Goal: Information Seeking & Learning: Learn about a topic

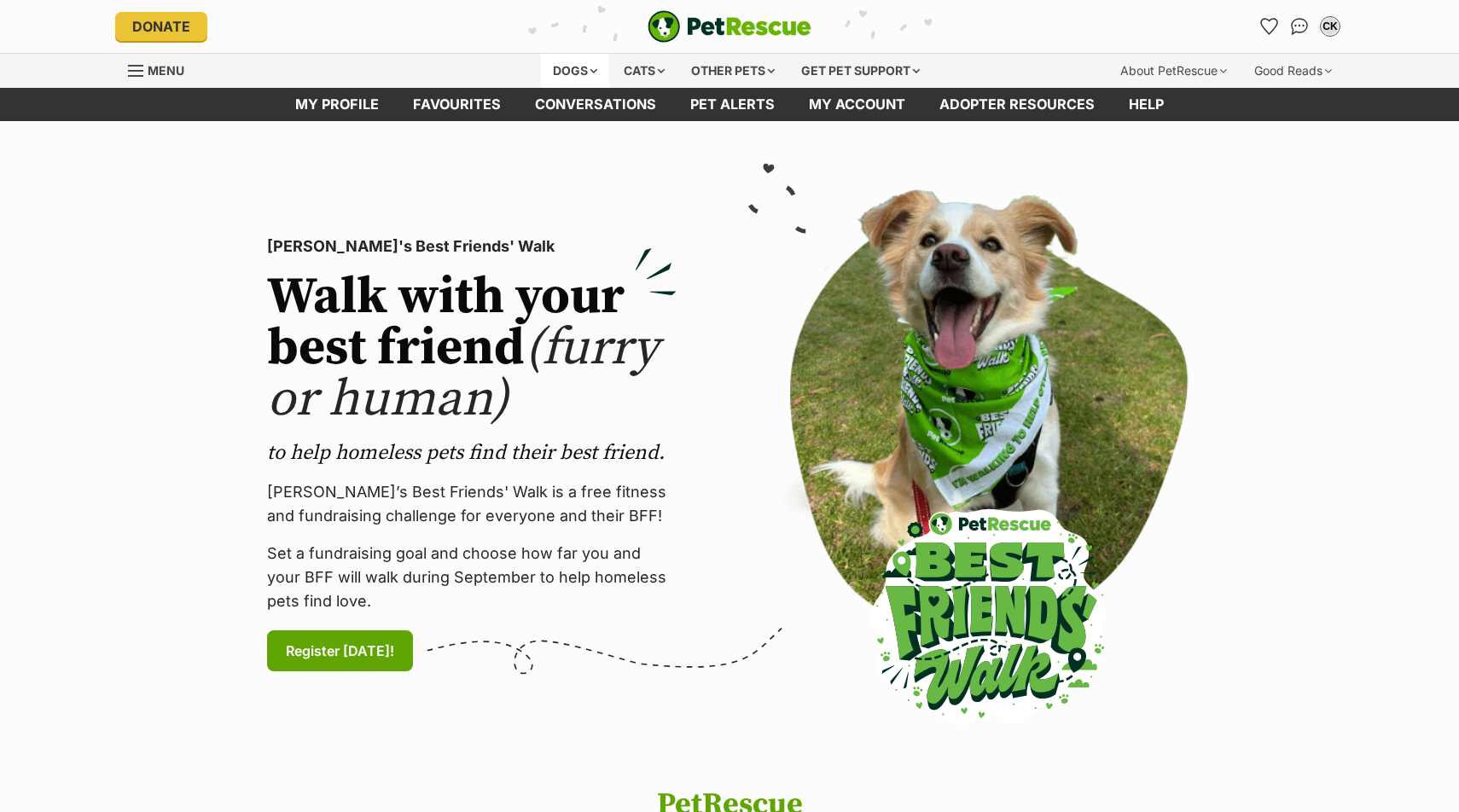
click at [569, 73] on div "Dogs" at bounding box center [575, 71] width 68 height 34
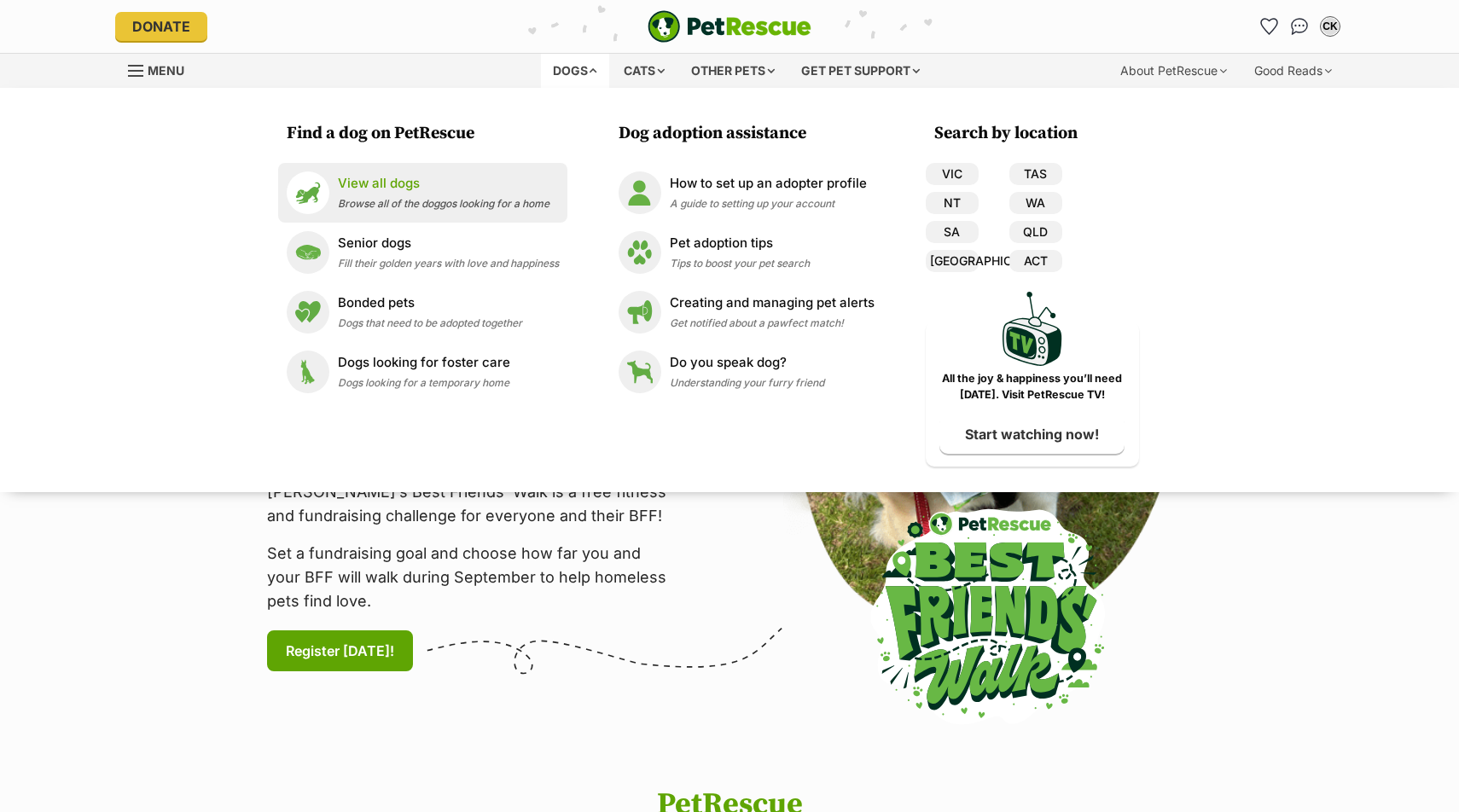
click at [462, 189] on p "View all dogs" at bounding box center [443, 184] width 211 height 20
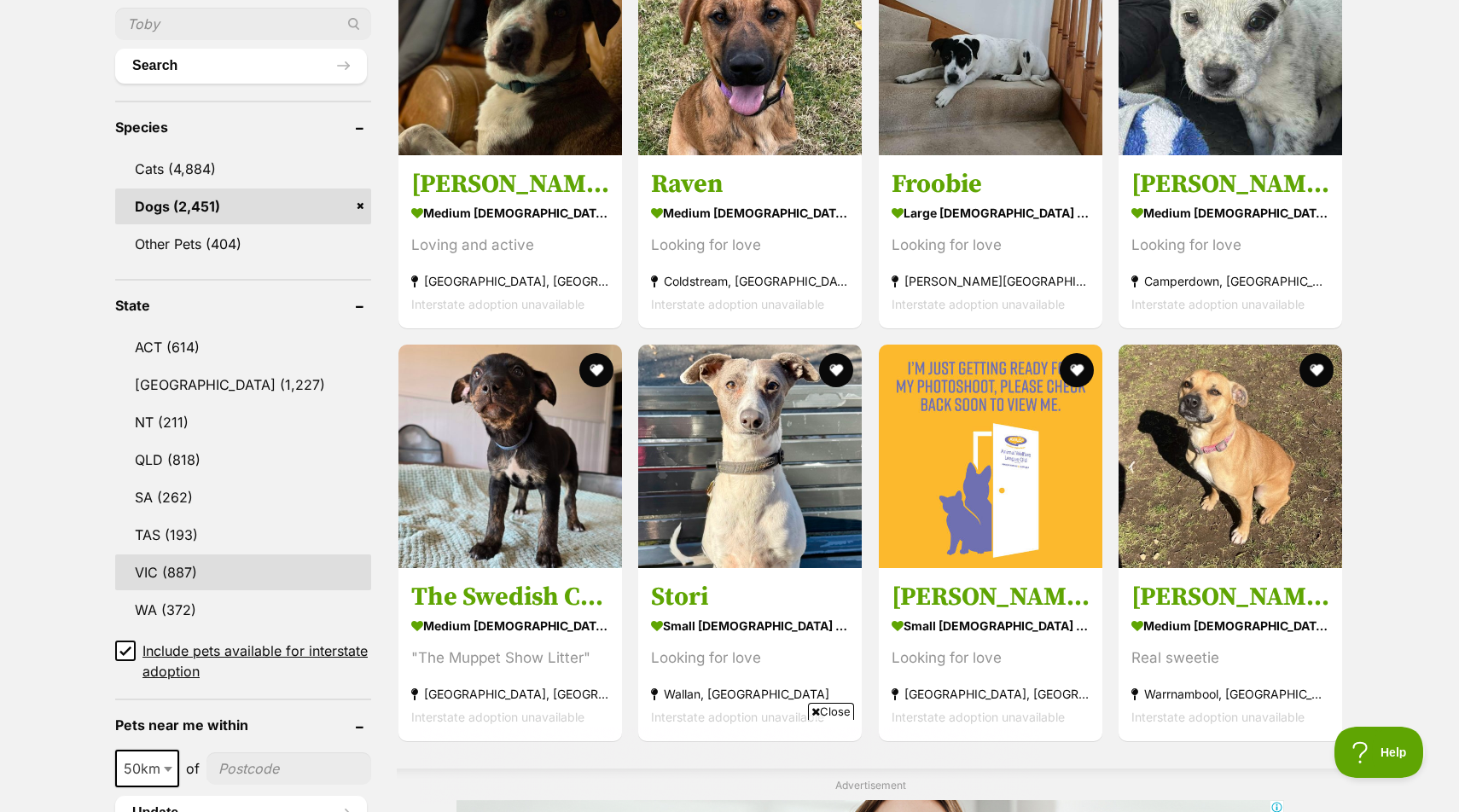
scroll to position [627, 0]
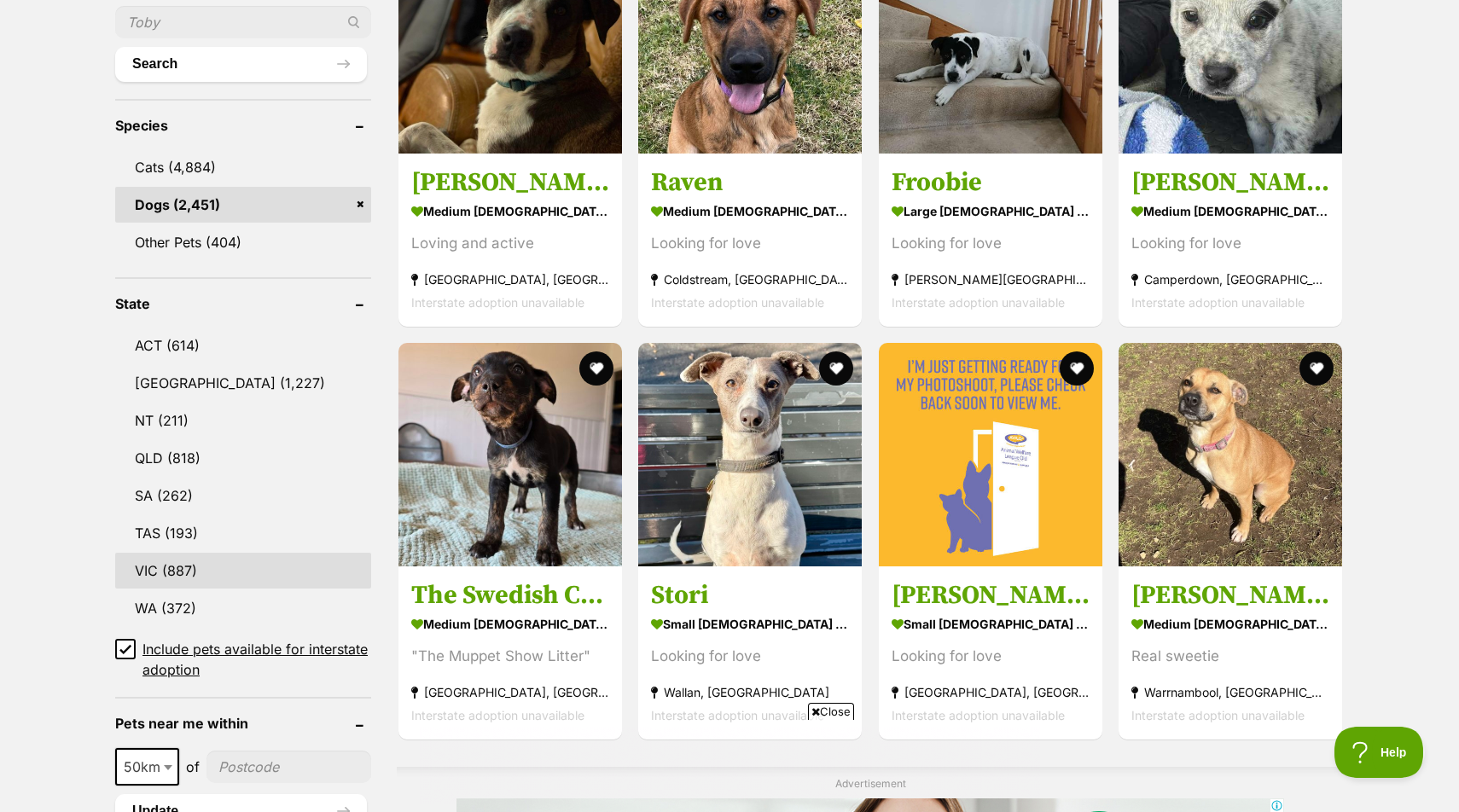
click at [219, 558] on link "VIC (887)" at bounding box center [243, 571] width 256 height 36
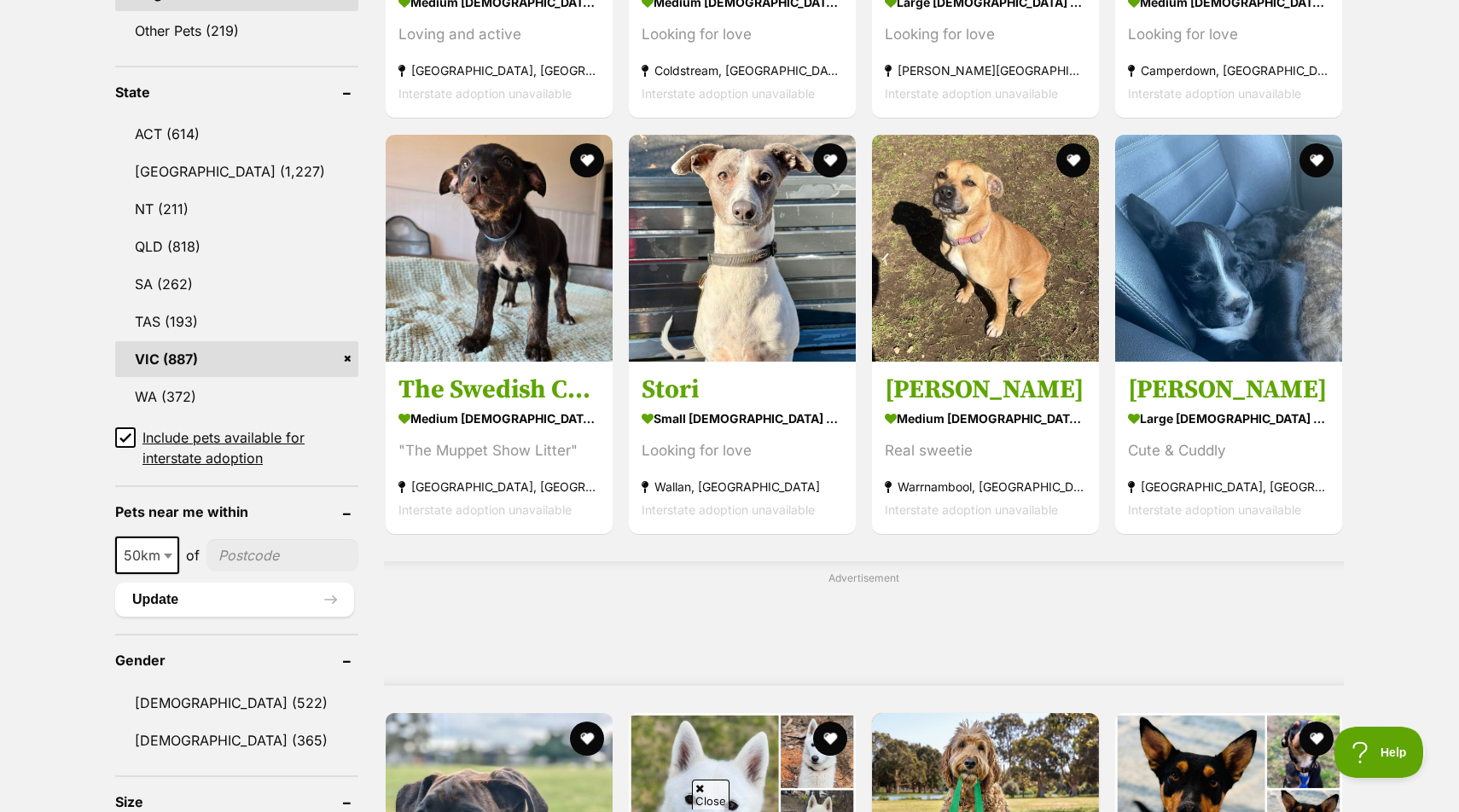
scroll to position [858, 0]
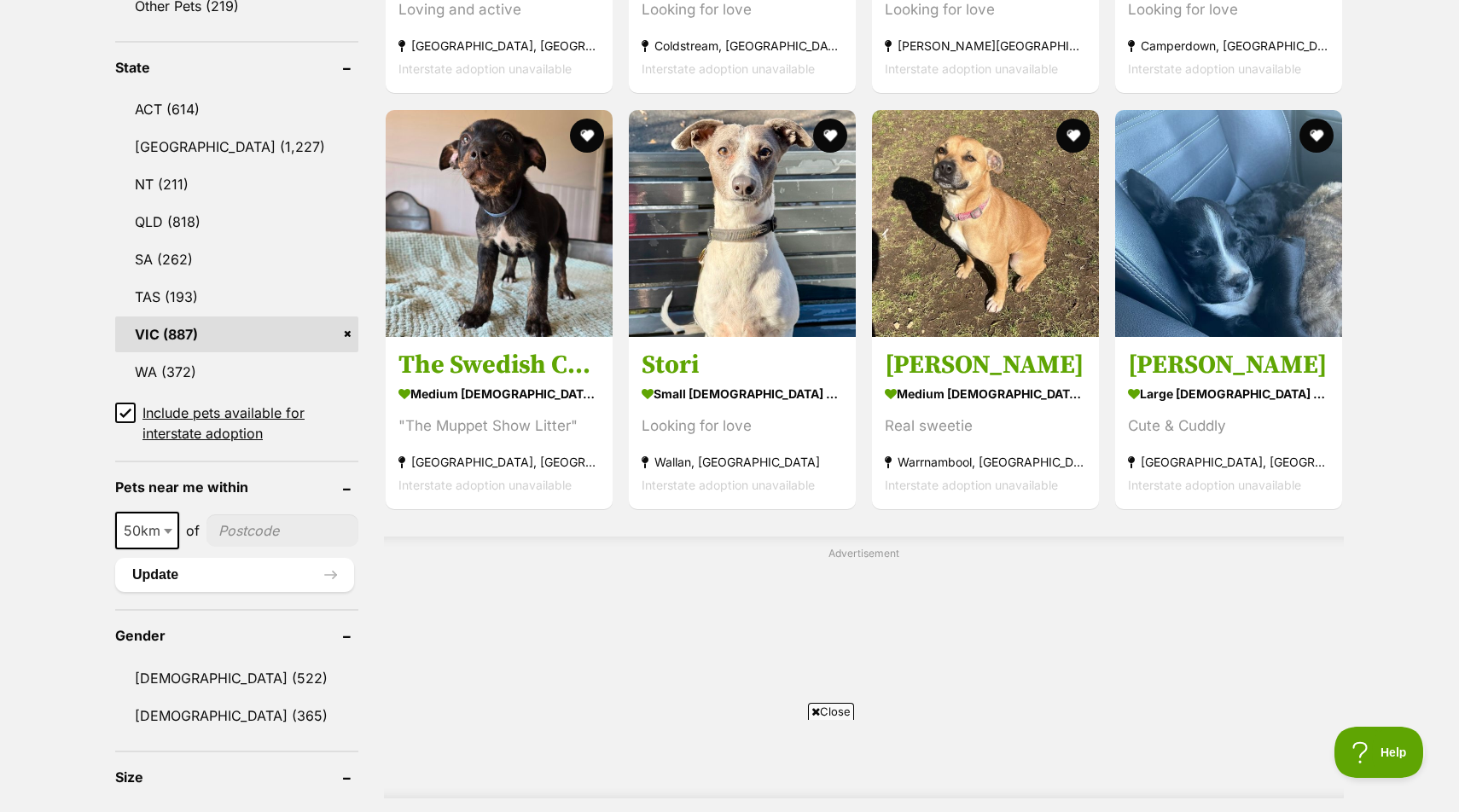
click at [121, 415] on icon at bounding box center [125, 412] width 12 height 12
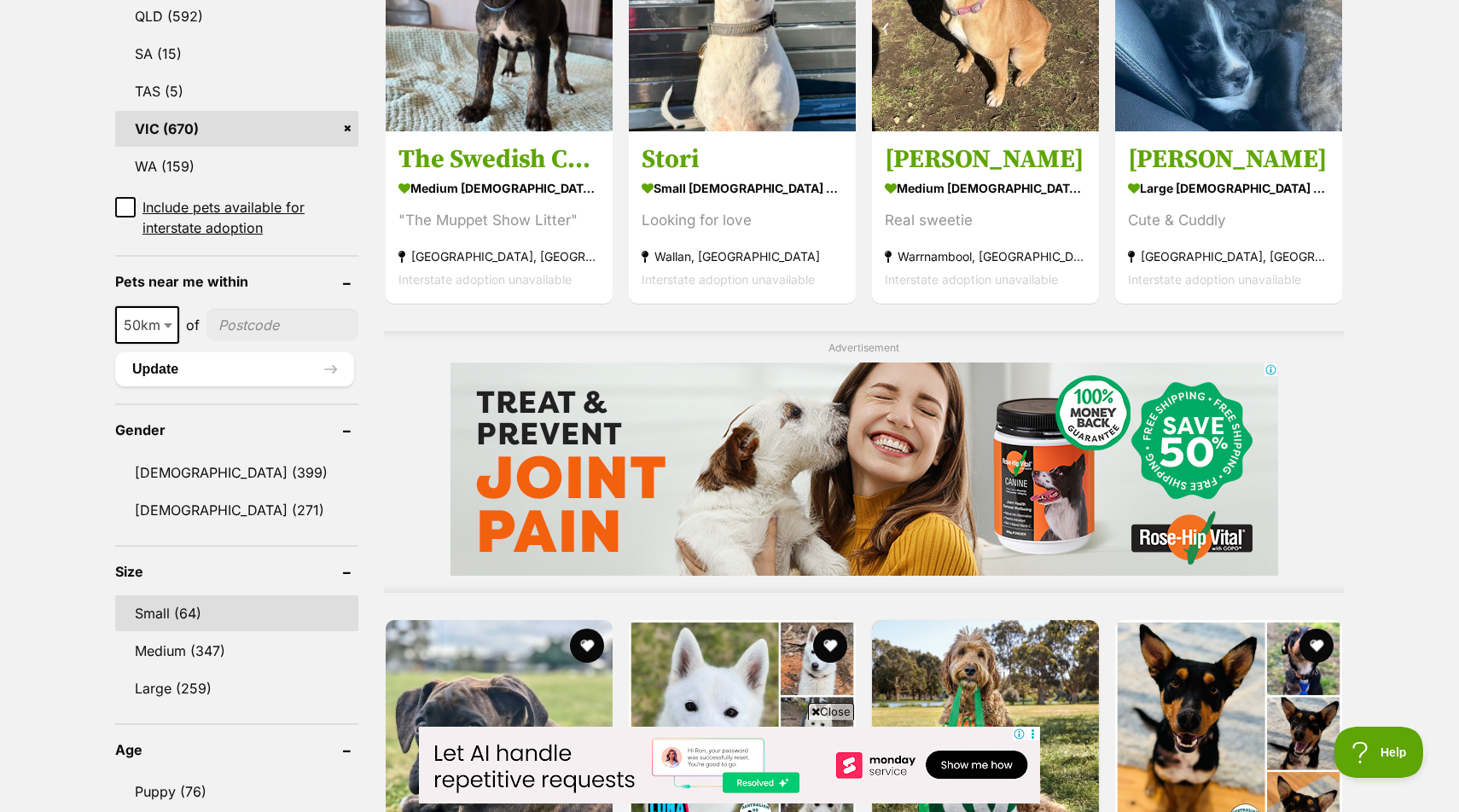
click at [207, 602] on link "Small (64)" at bounding box center [237, 614] width 243 height 36
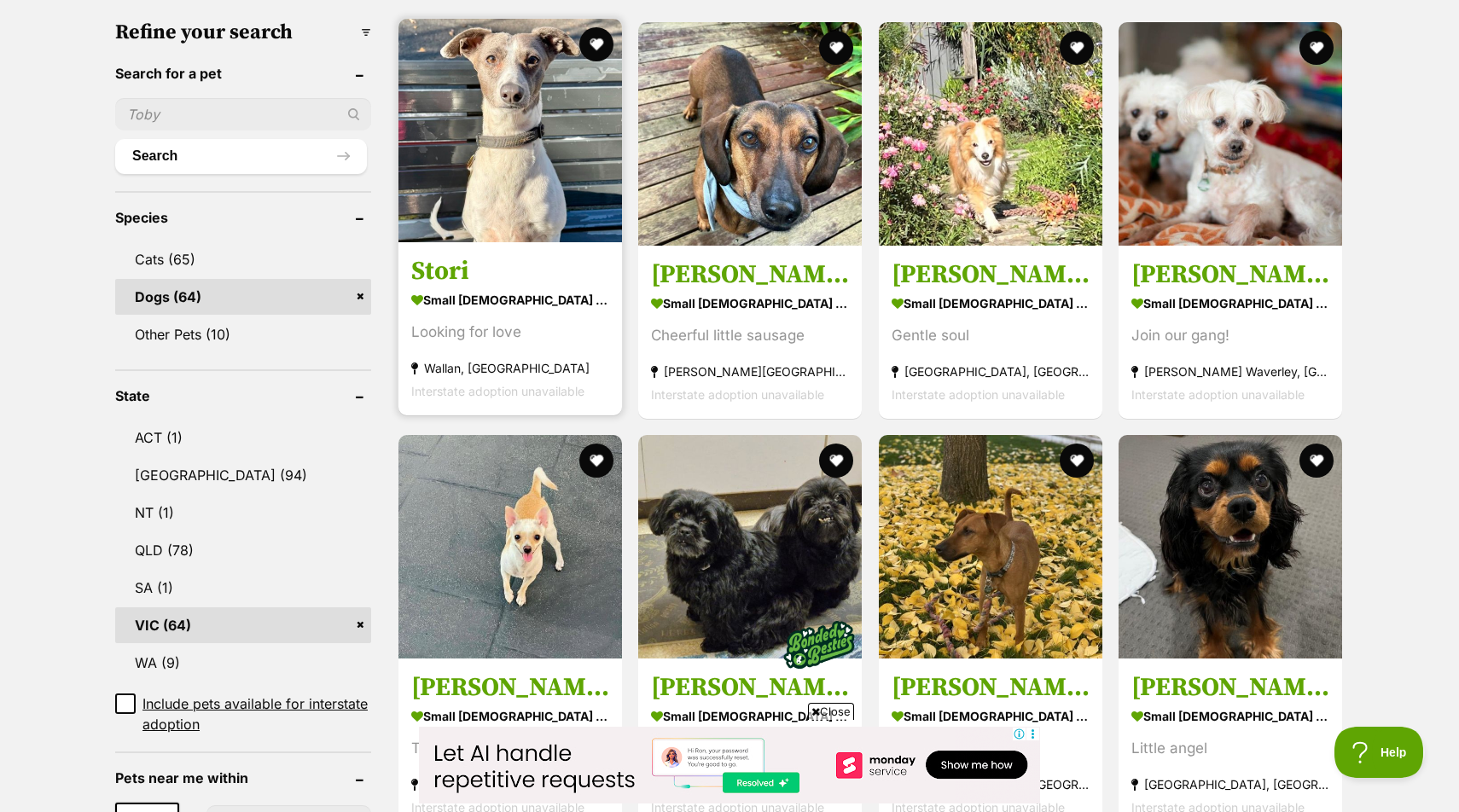
scroll to position [537, 0]
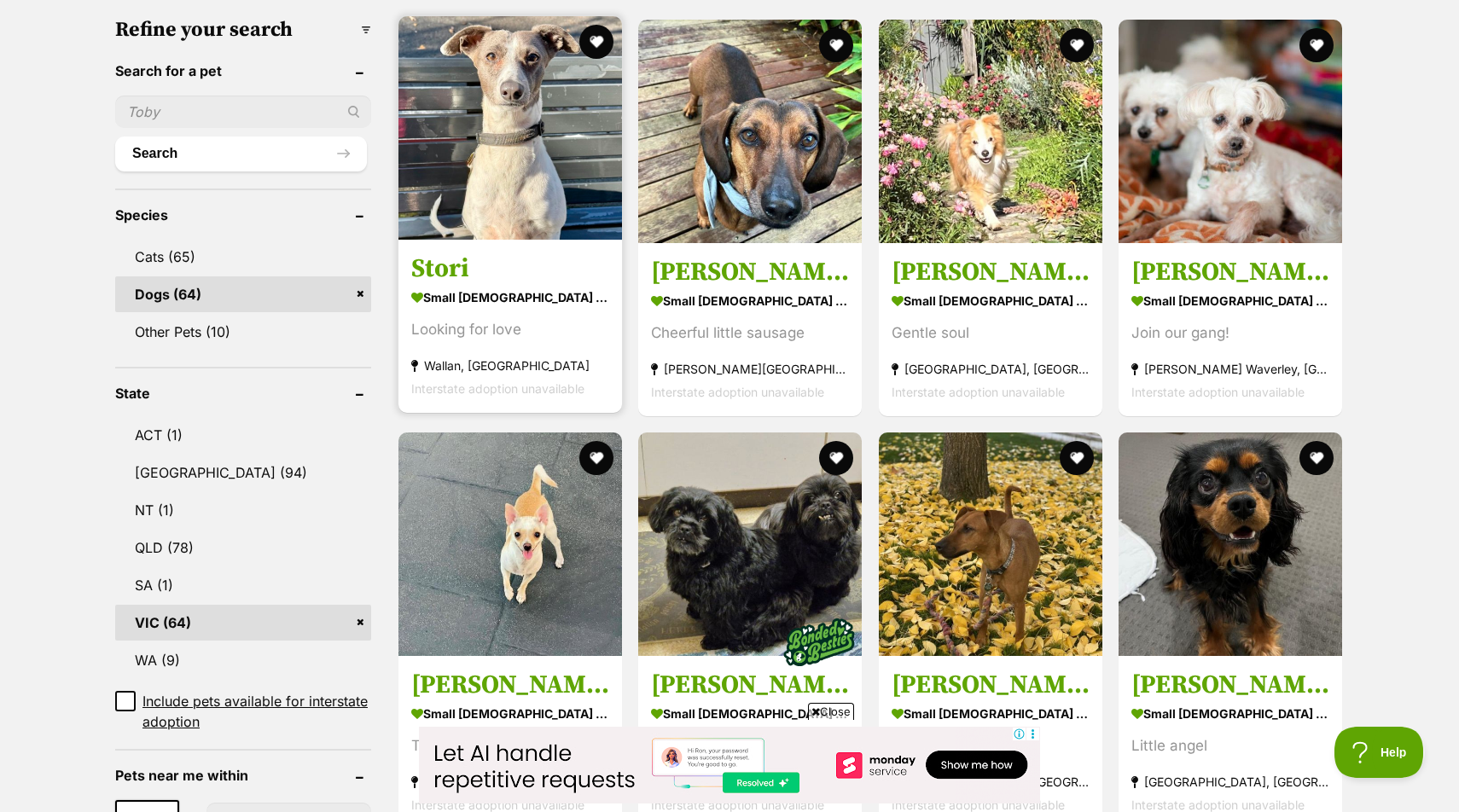
click at [570, 240] on link "Stori small female Dog Looking for love Wallan, VIC Interstate adoption unavail…" at bounding box center [510, 326] width 224 height 173
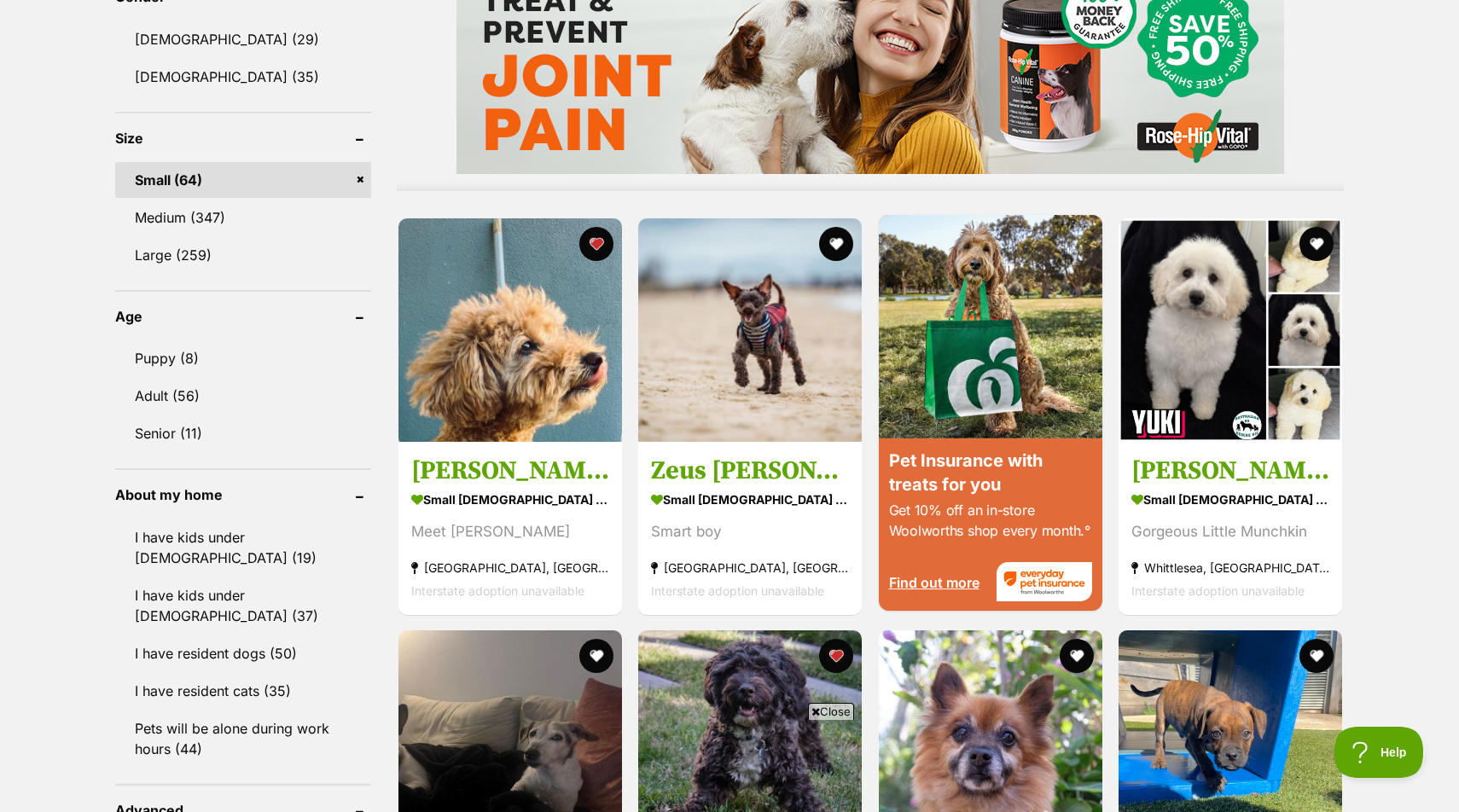
scroll to position [1465, 0]
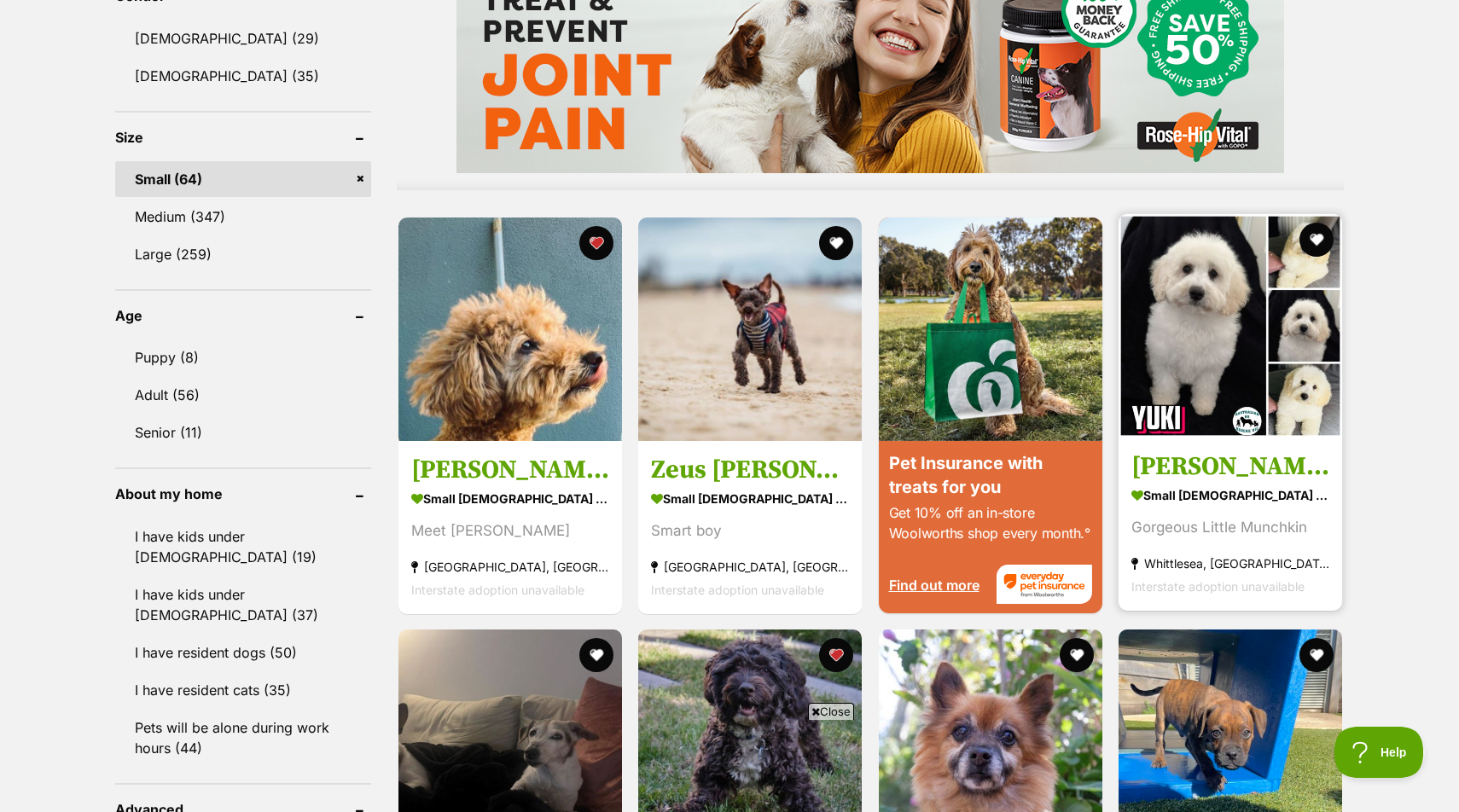
click at [1268, 357] on img at bounding box center [1230, 325] width 224 height 224
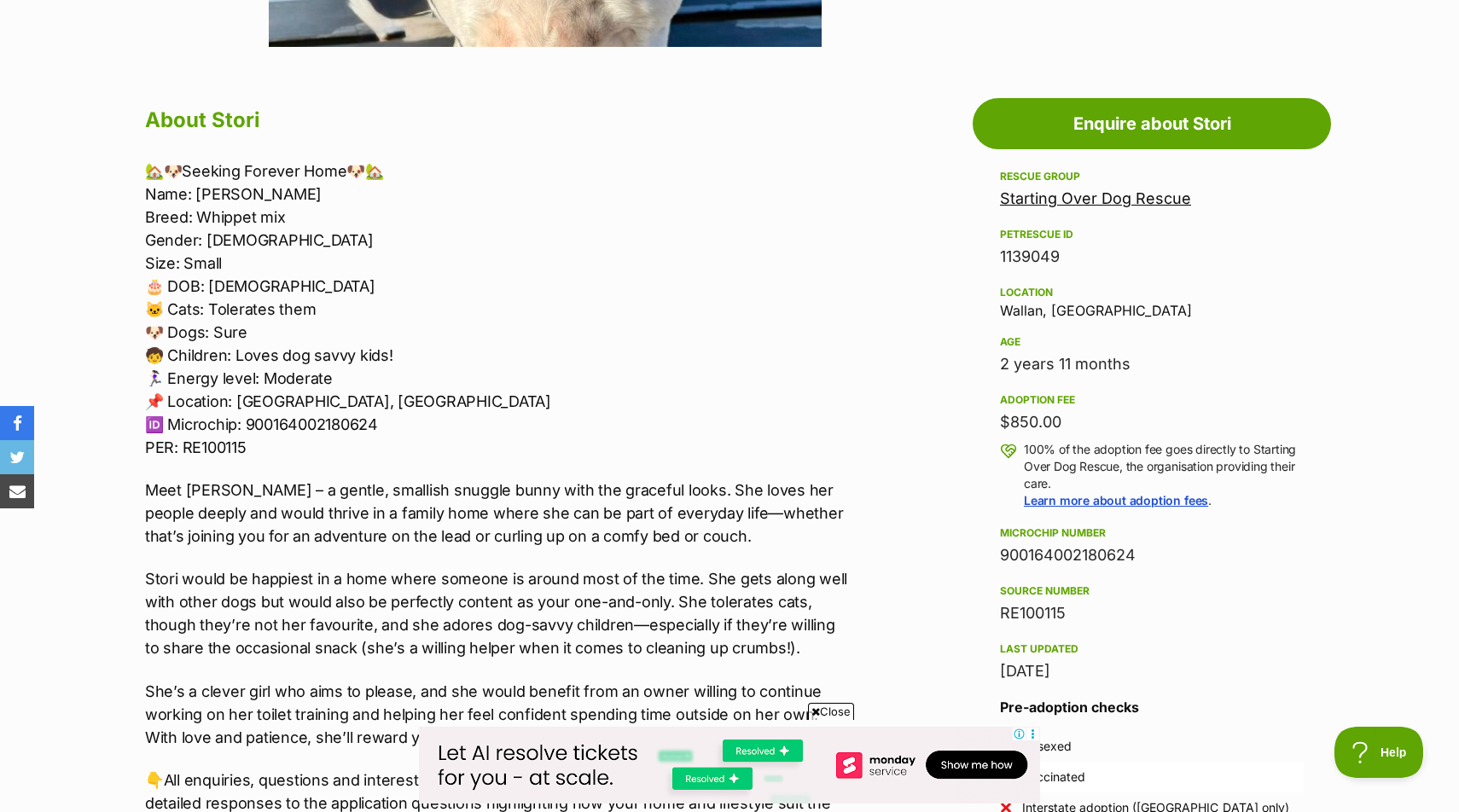
scroll to position [866, 0]
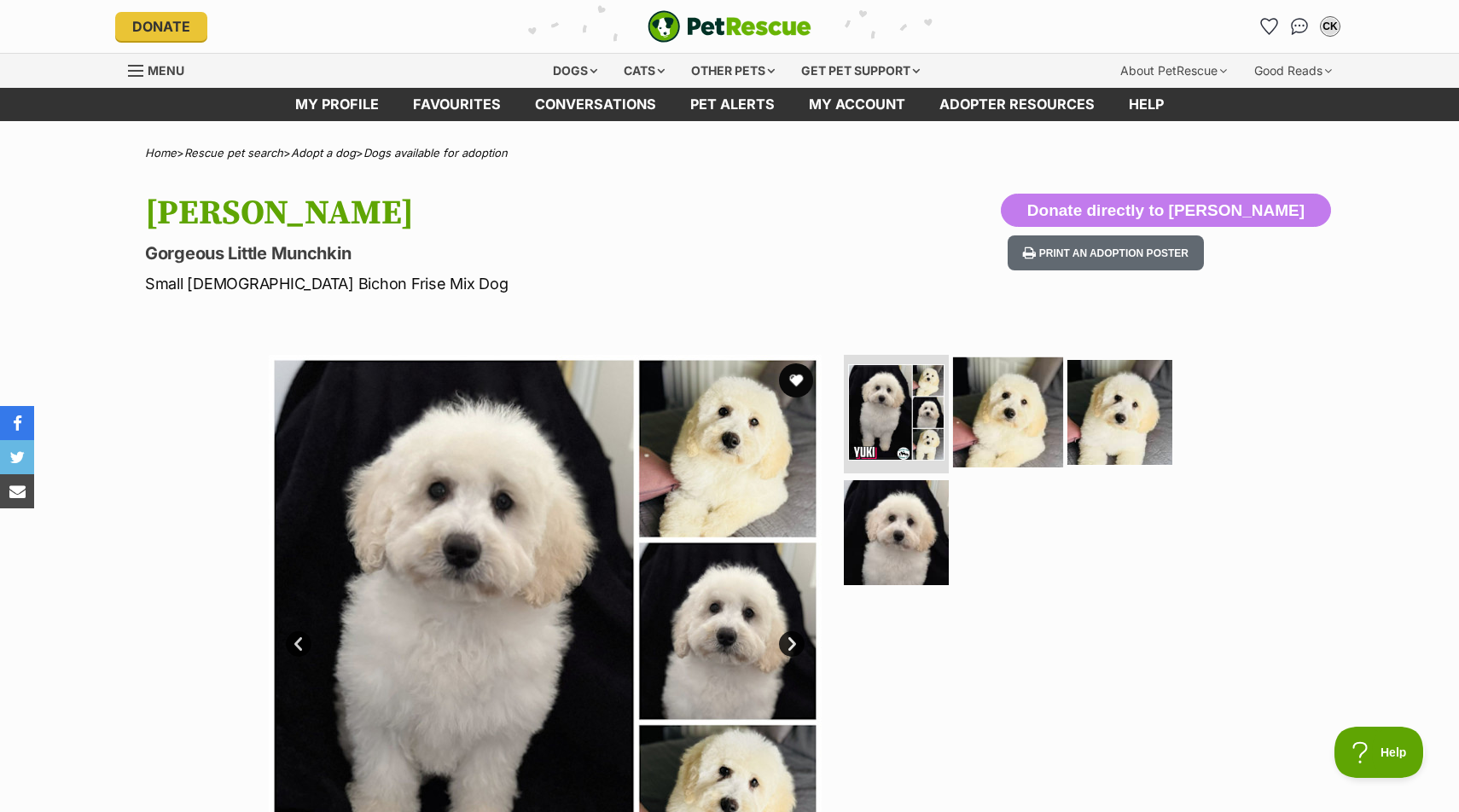
click at [991, 426] on img at bounding box center [1008, 411] width 110 height 110
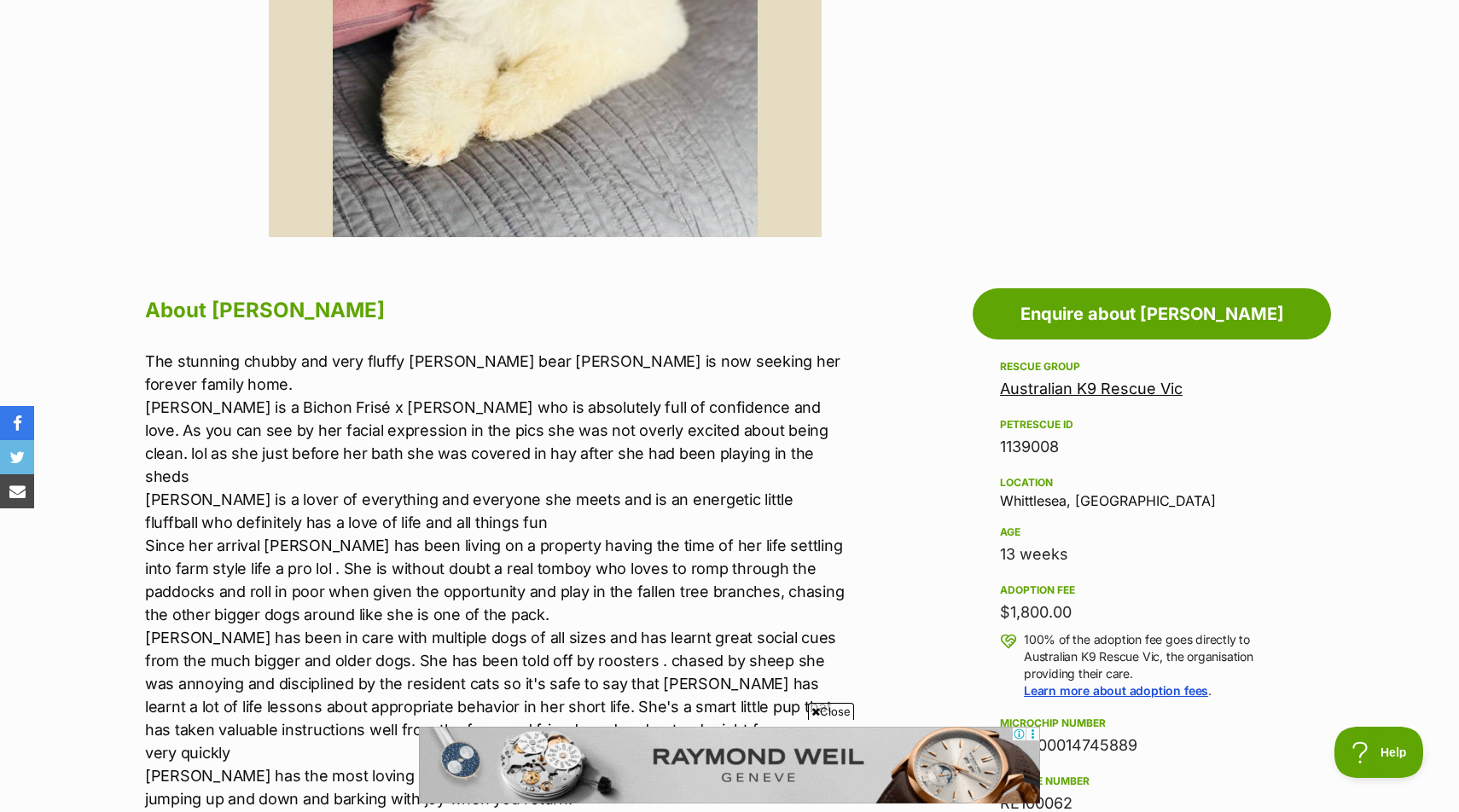
scroll to position [671, 0]
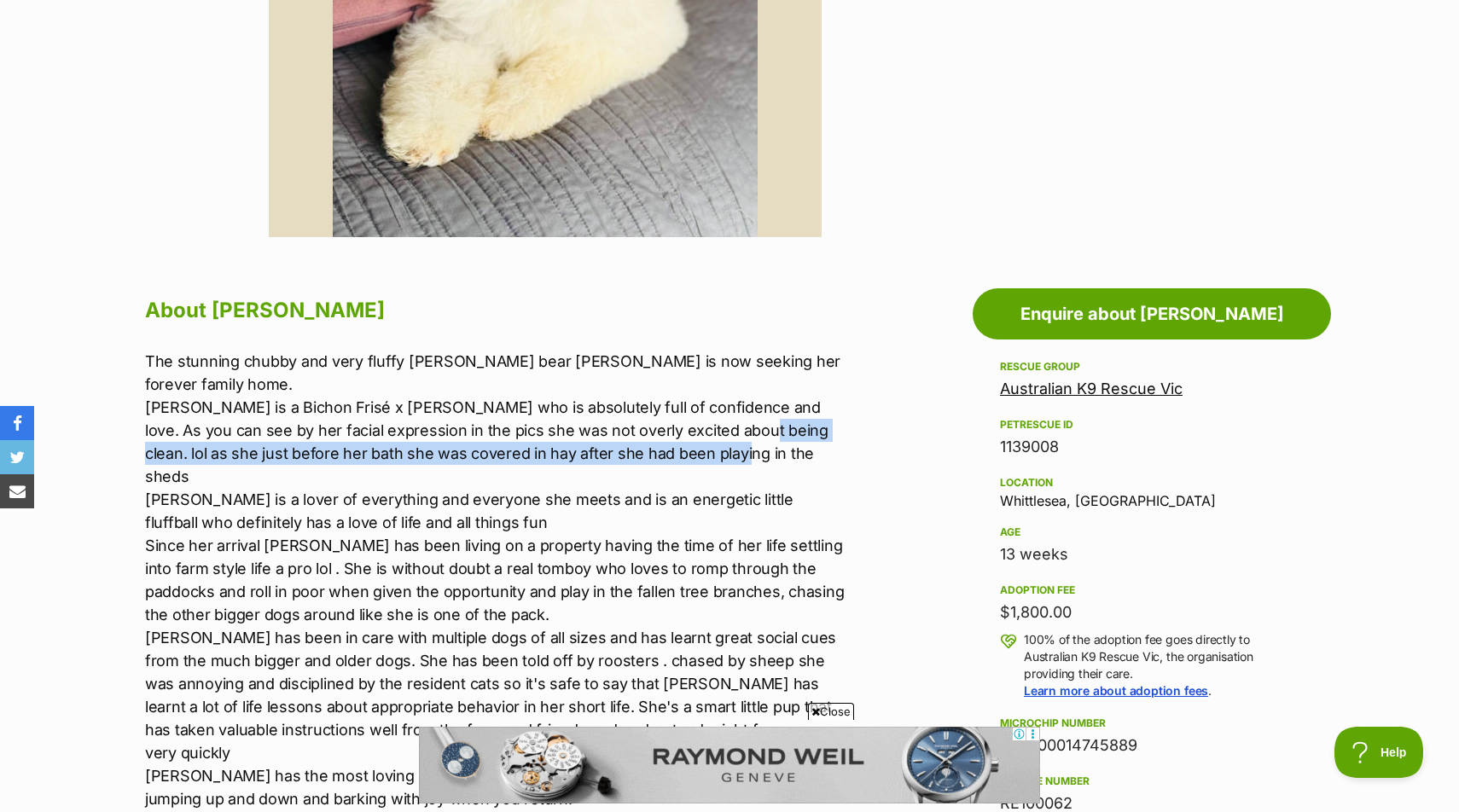
drag, startPoint x: 672, startPoint y: 404, endPoint x: 677, endPoint y: 415, distance: 12.1
click at [677, 415] on p "The stunning chubby and very fluffy white teddy bear Yuki is now seeking her fo…" at bounding box center [498, 683] width 705 height 668
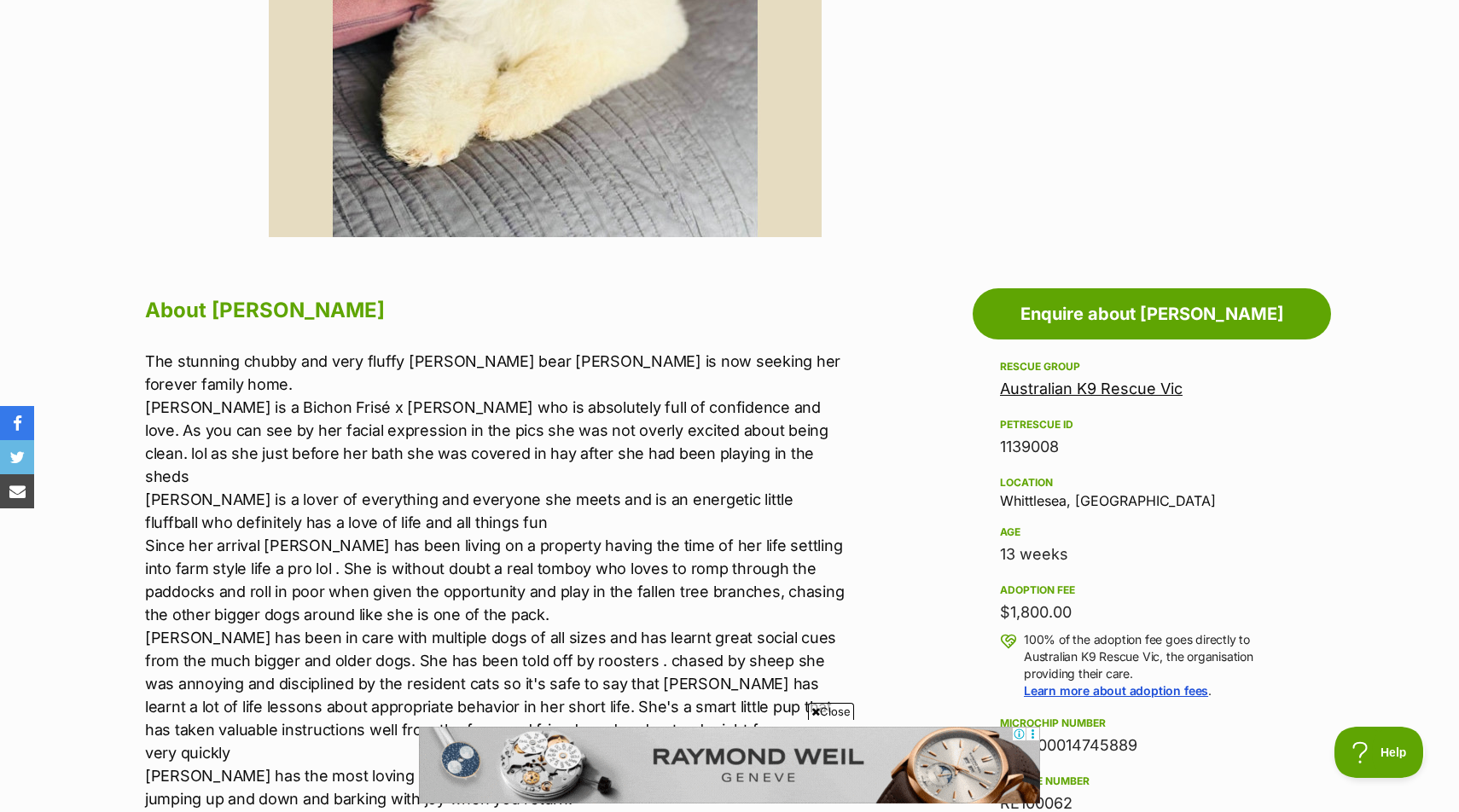
click at [681, 434] on p "The stunning chubby and very fluffy white teddy bear Yuki is now seeking her fo…" at bounding box center [498, 683] width 705 height 668
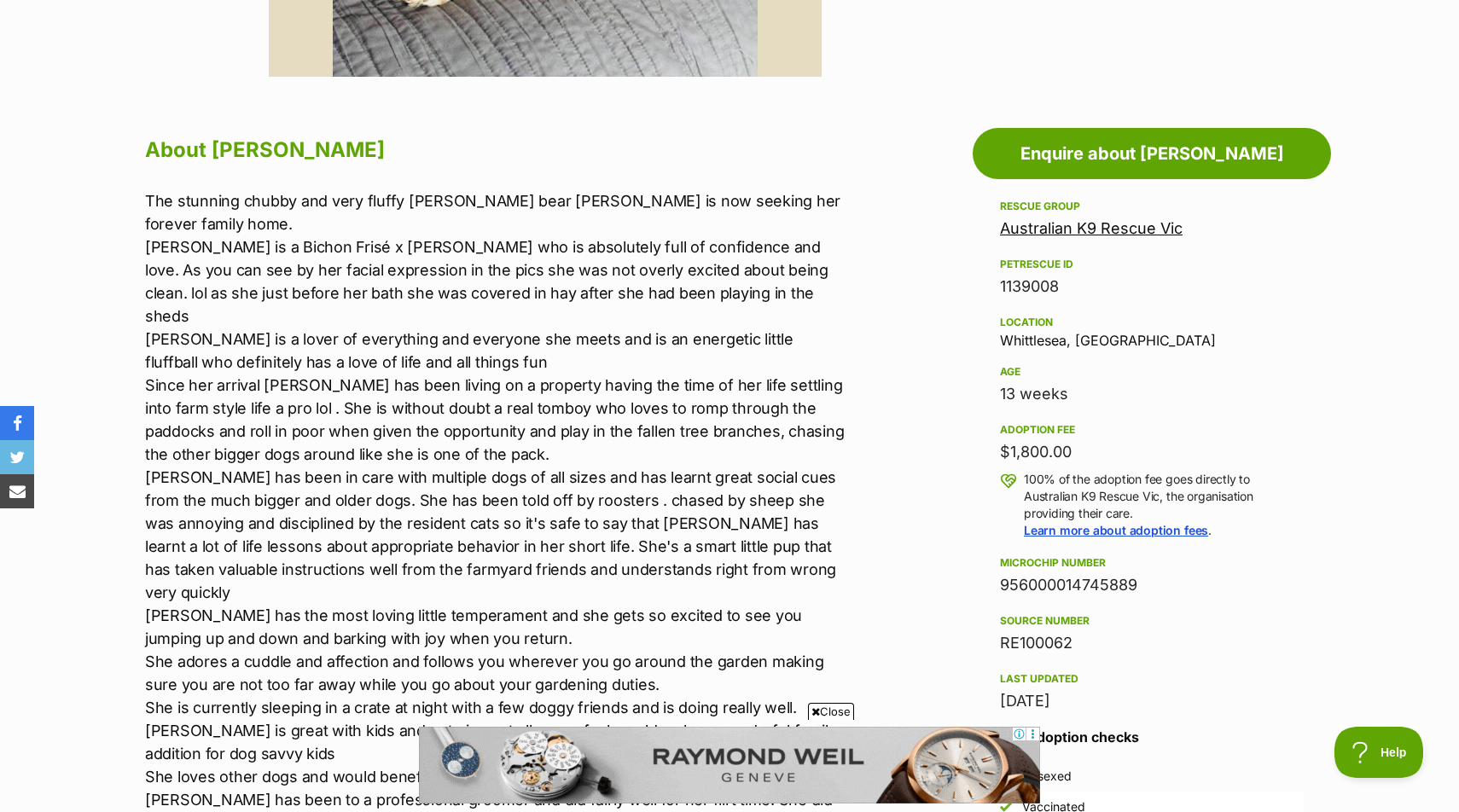
scroll to position [835, 0]
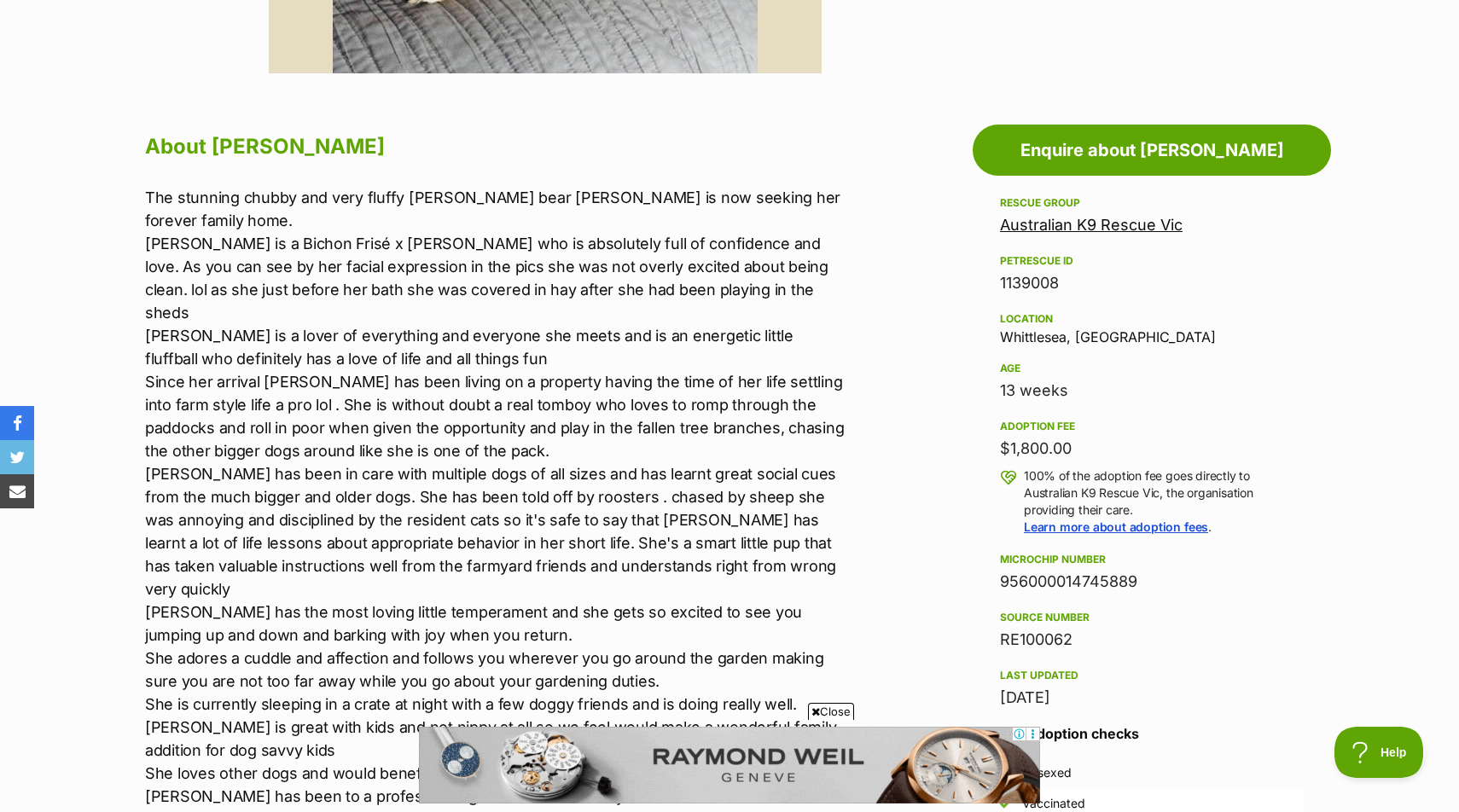
click at [669, 473] on p "The stunning chubby and very fluffy white teddy bear Yuki is now seeking her fo…" at bounding box center [498, 519] width 705 height 668
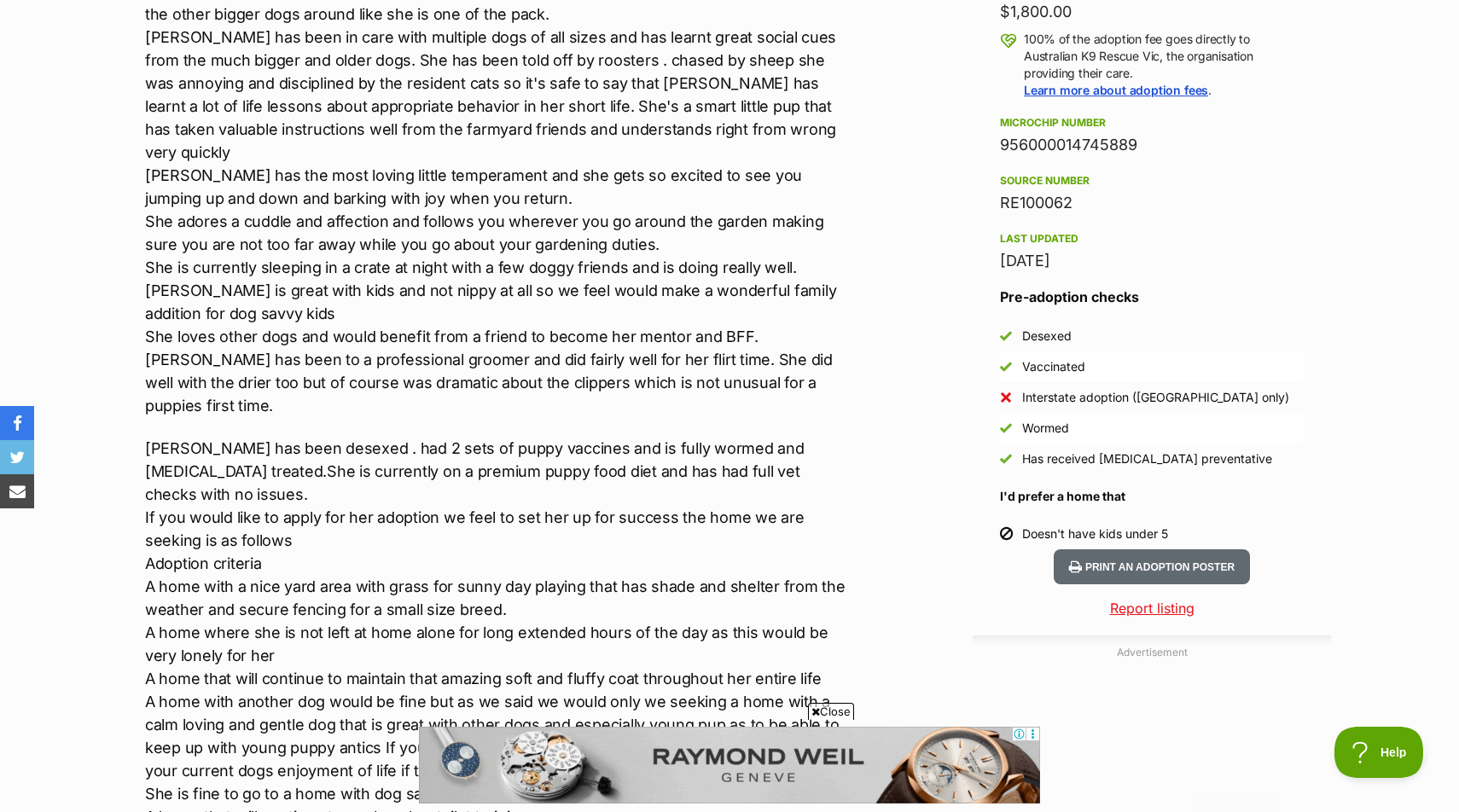
scroll to position [1271, 0]
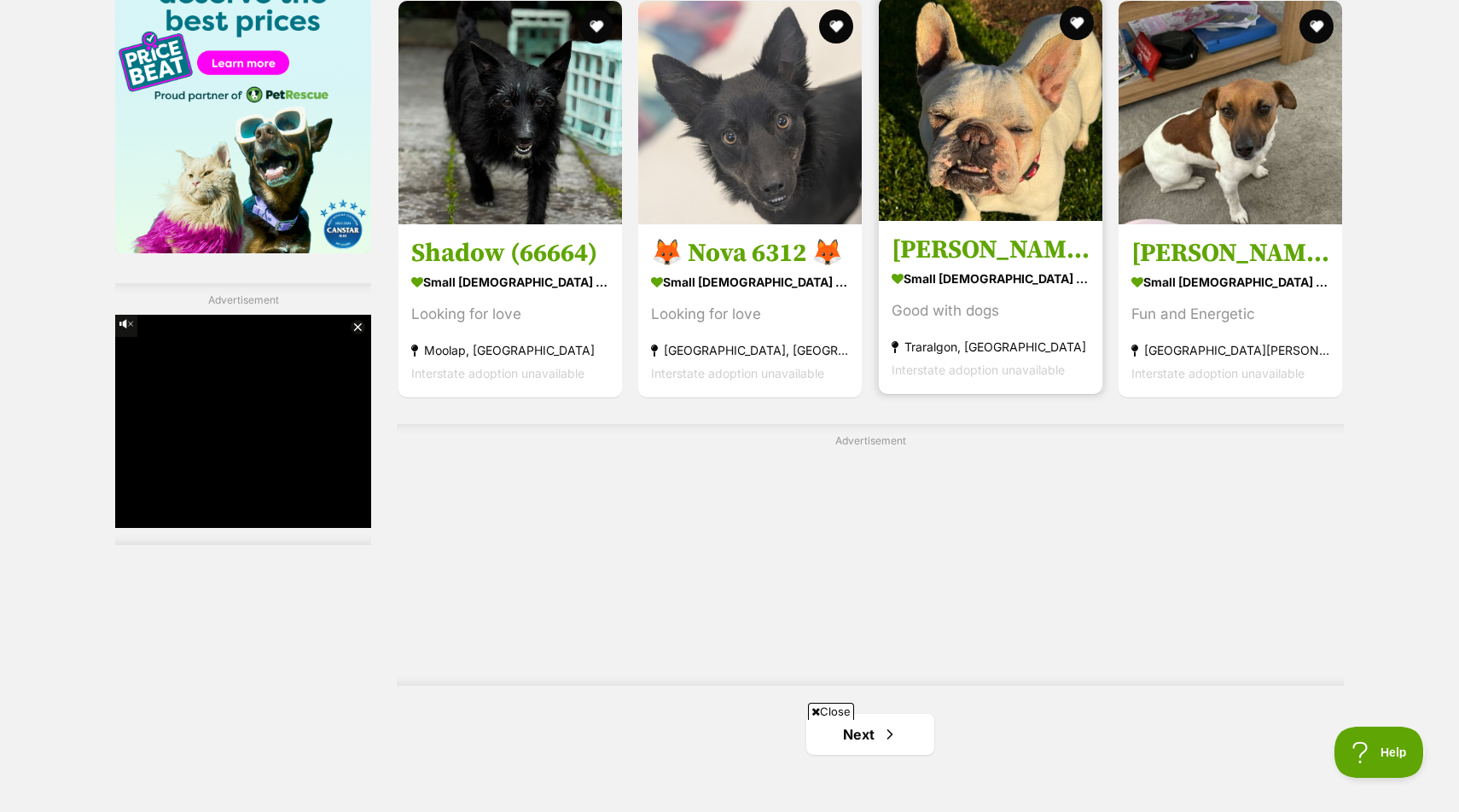
scroll to position [2737, 0]
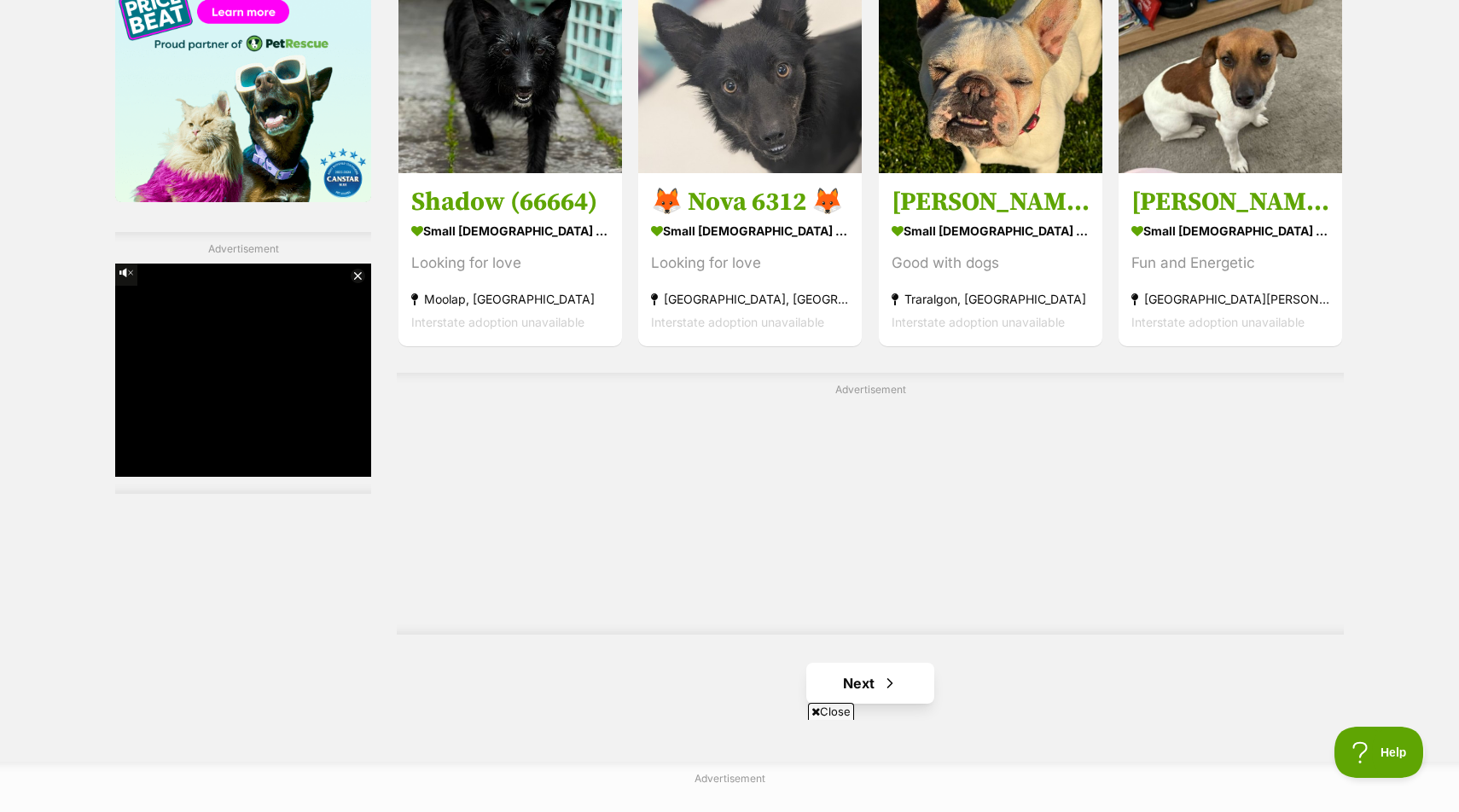
click at [885, 673] on span "Next page" at bounding box center [890, 683] width 17 height 21
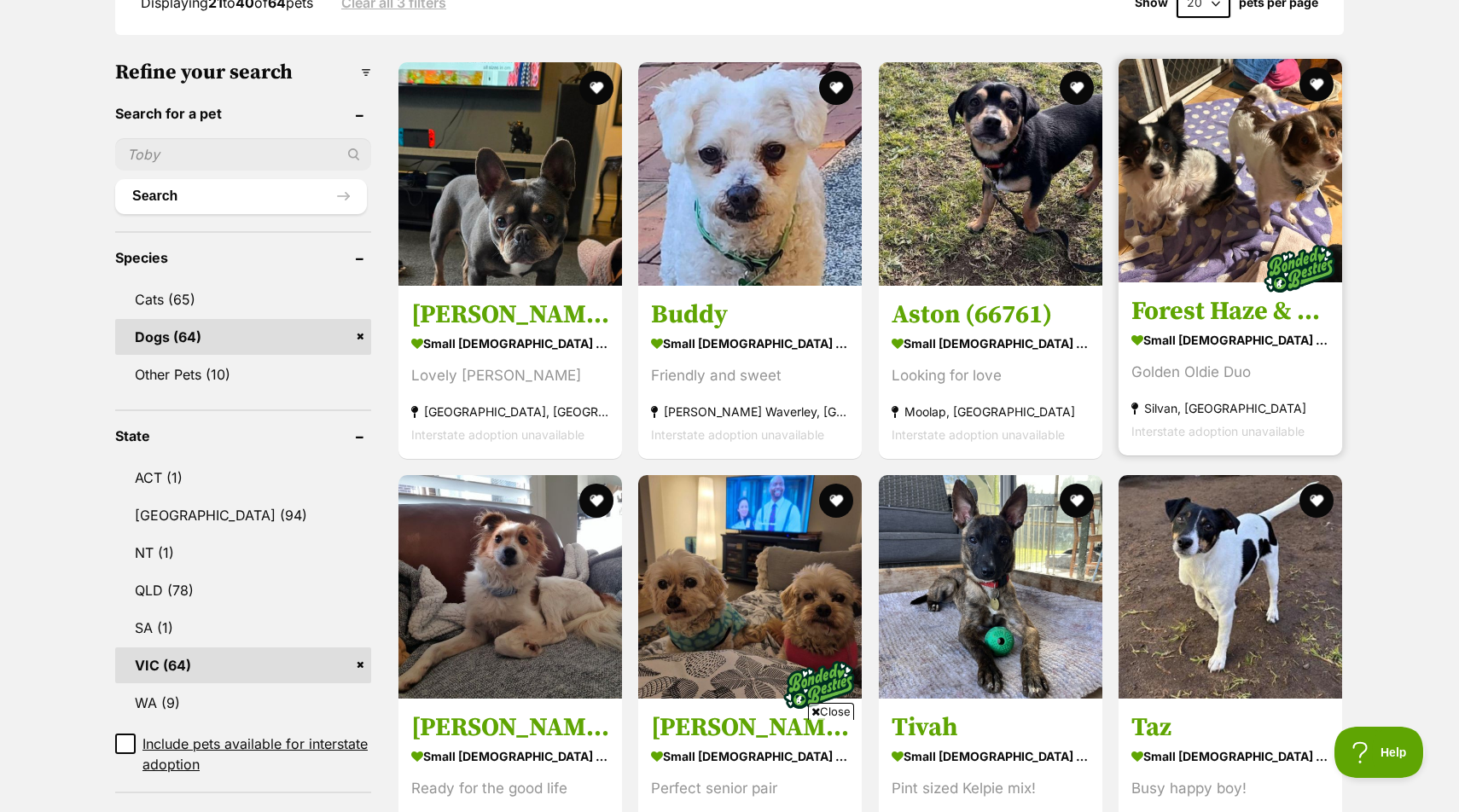
click at [1211, 229] on img at bounding box center [1230, 170] width 224 height 224
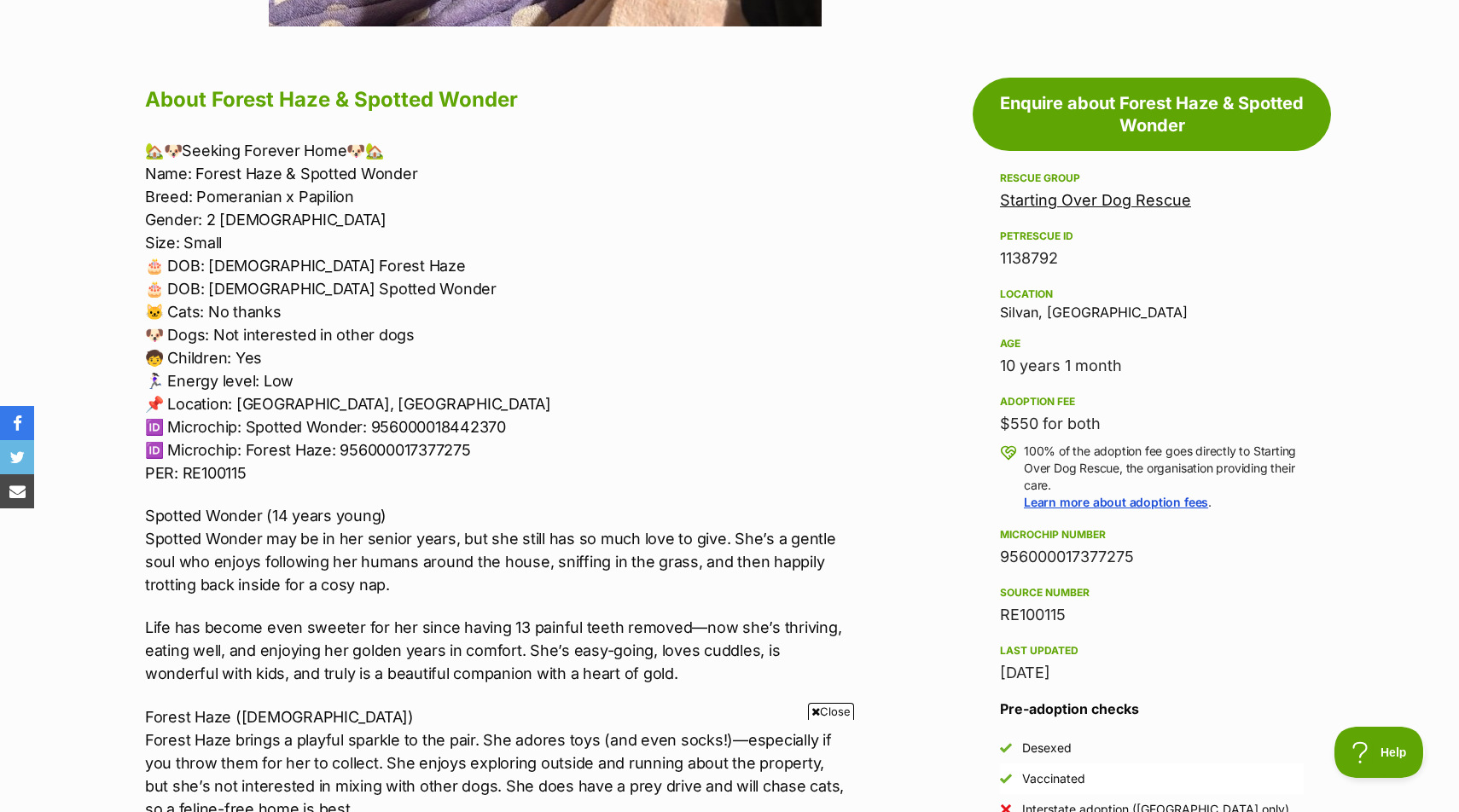
scroll to position [885, 0]
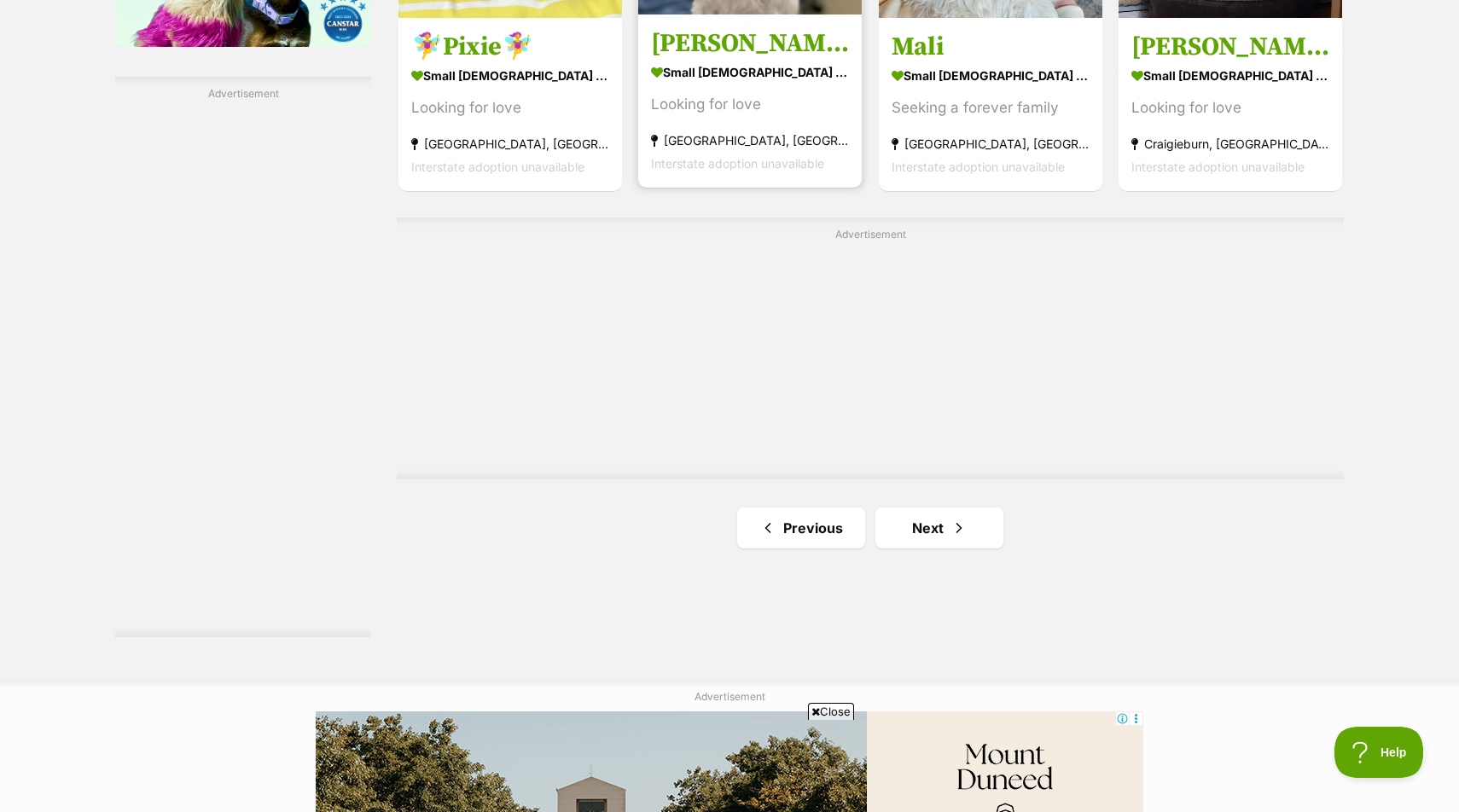
scroll to position [2924, 0]
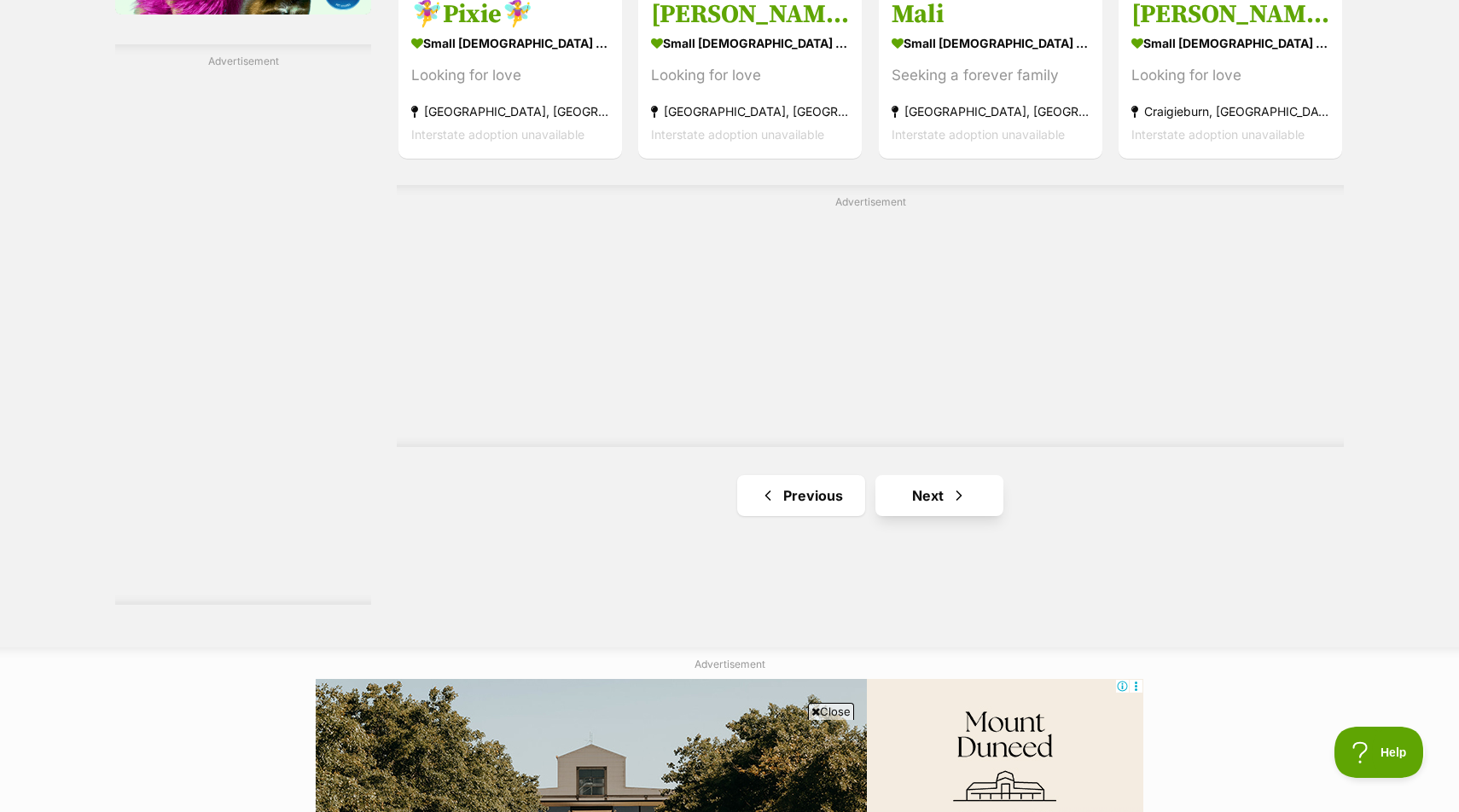
click at [930, 475] on link "Next" at bounding box center [939, 495] width 128 height 41
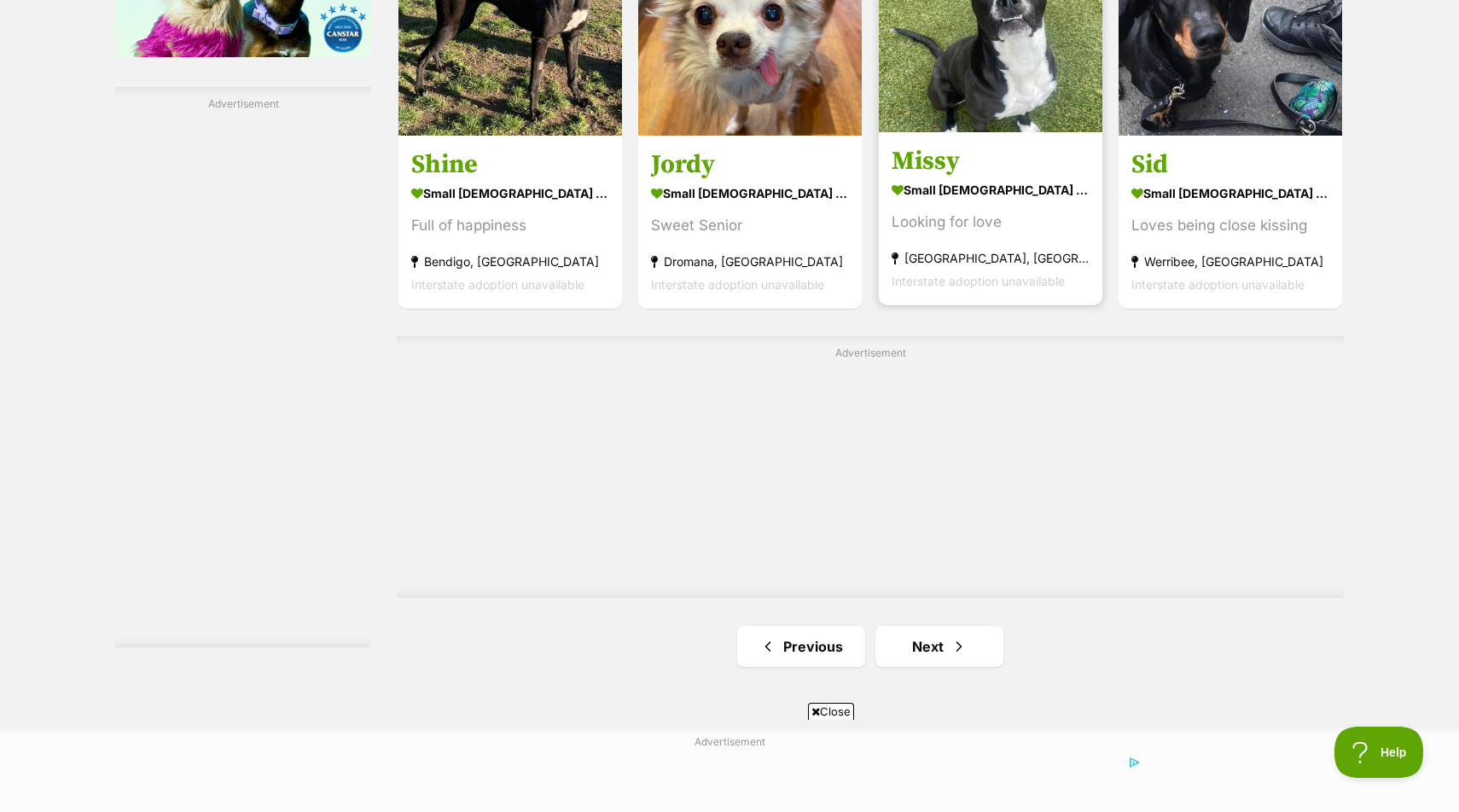
scroll to position [2884, 0]
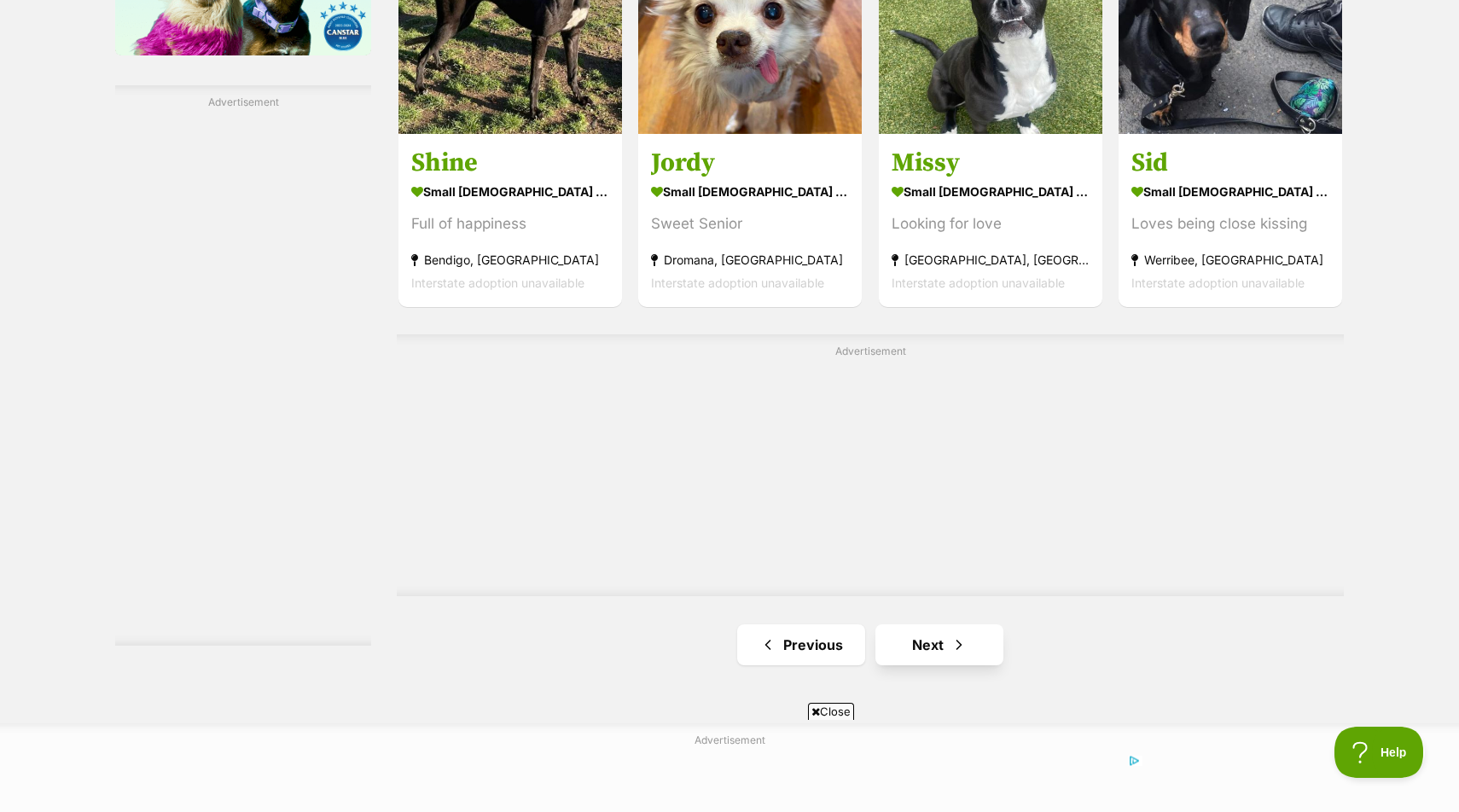
click at [960, 634] on span "Next page" at bounding box center [959, 644] width 17 height 21
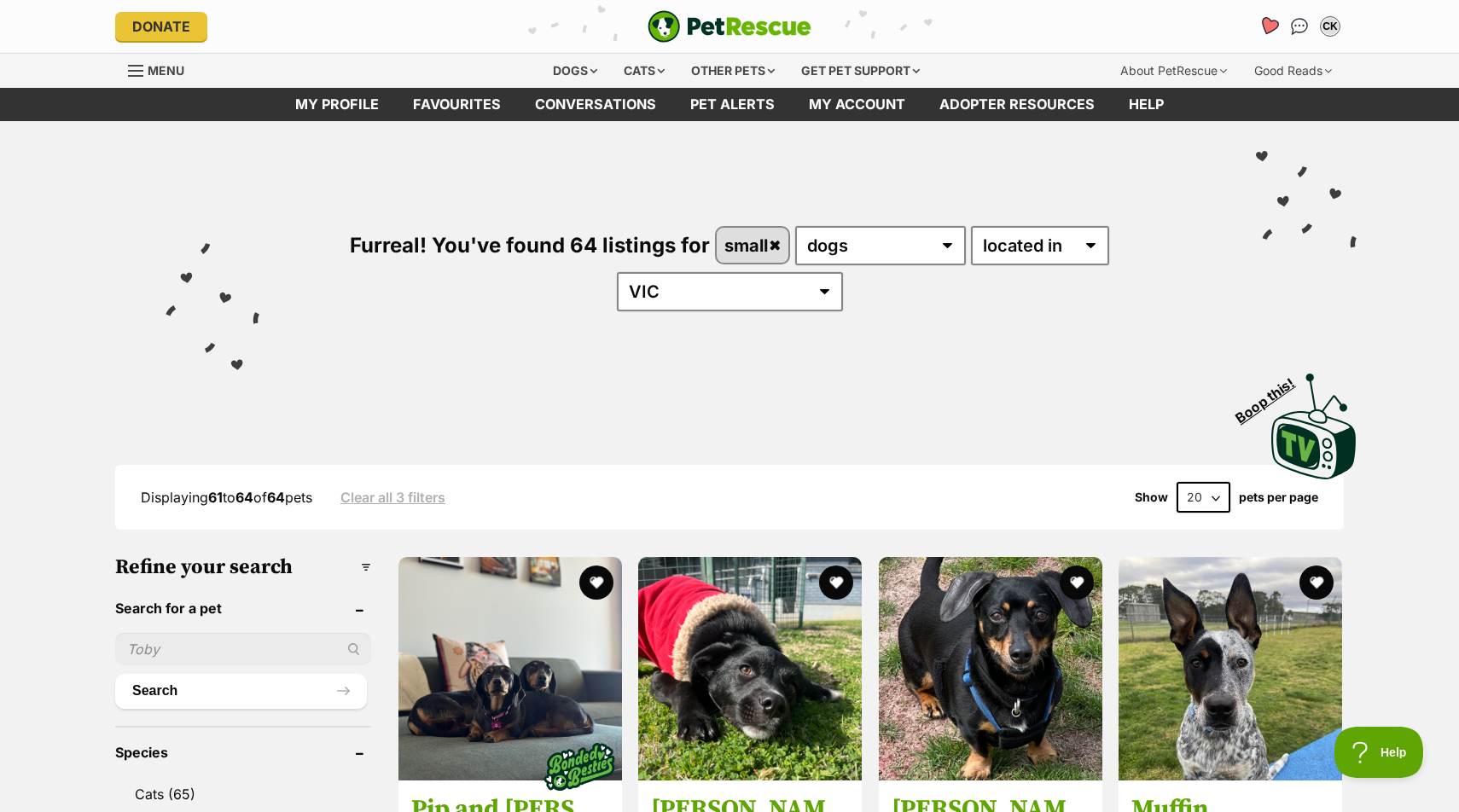
click at [1265, 24] on icon "Favourites" at bounding box center [1269, 26] width 21 height 20
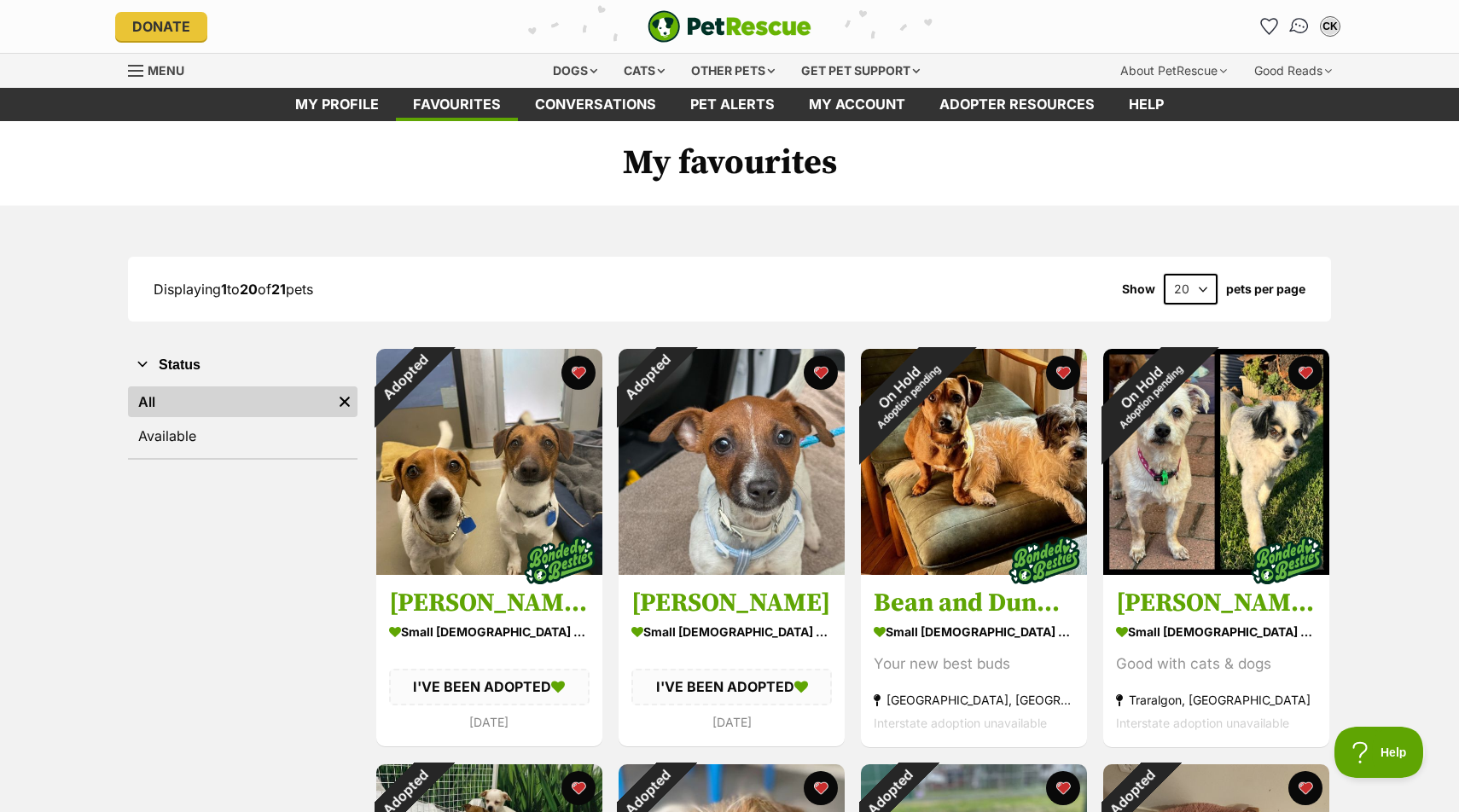
click at [1294, 31] on img "Conversations" at bounding box center [1300, 26] width 23 height 22
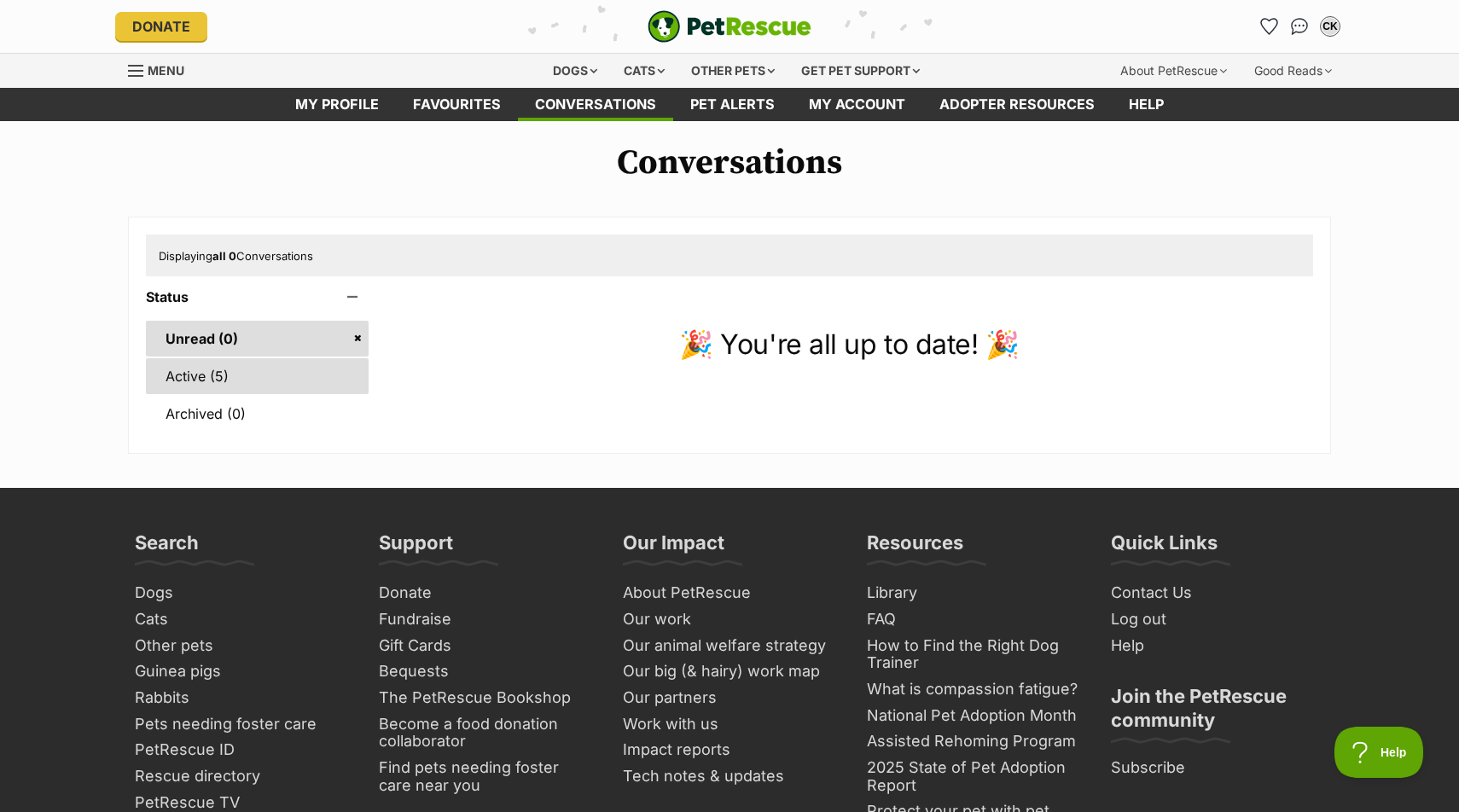
click at [336, 382] on link "Active (5)" at bounding box center [257, 376] width 223 height 36
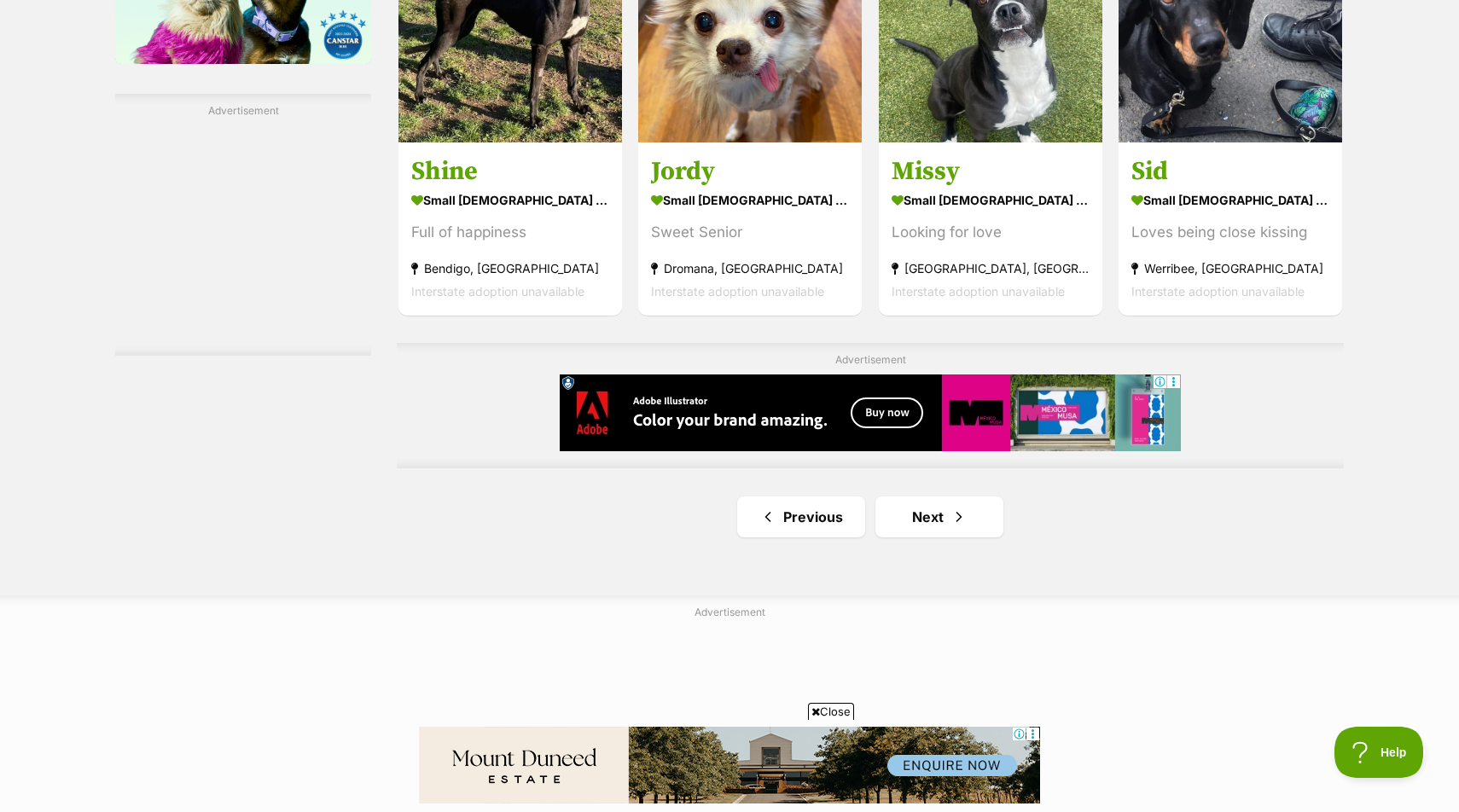
scroll to position [2854, 0]
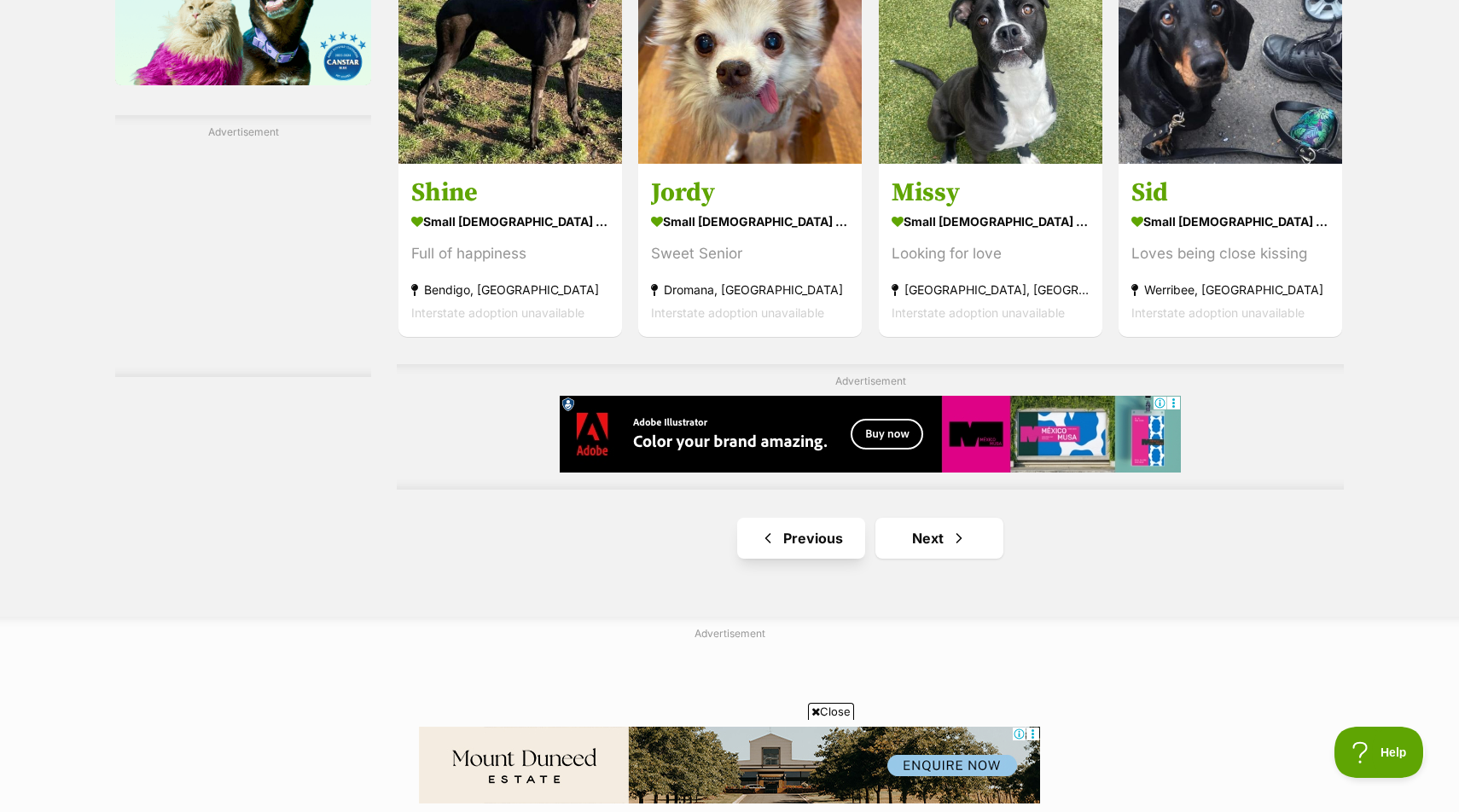
click at [782, 517] on link "Previous" at bounding box center [800, 537] width 128 height 41
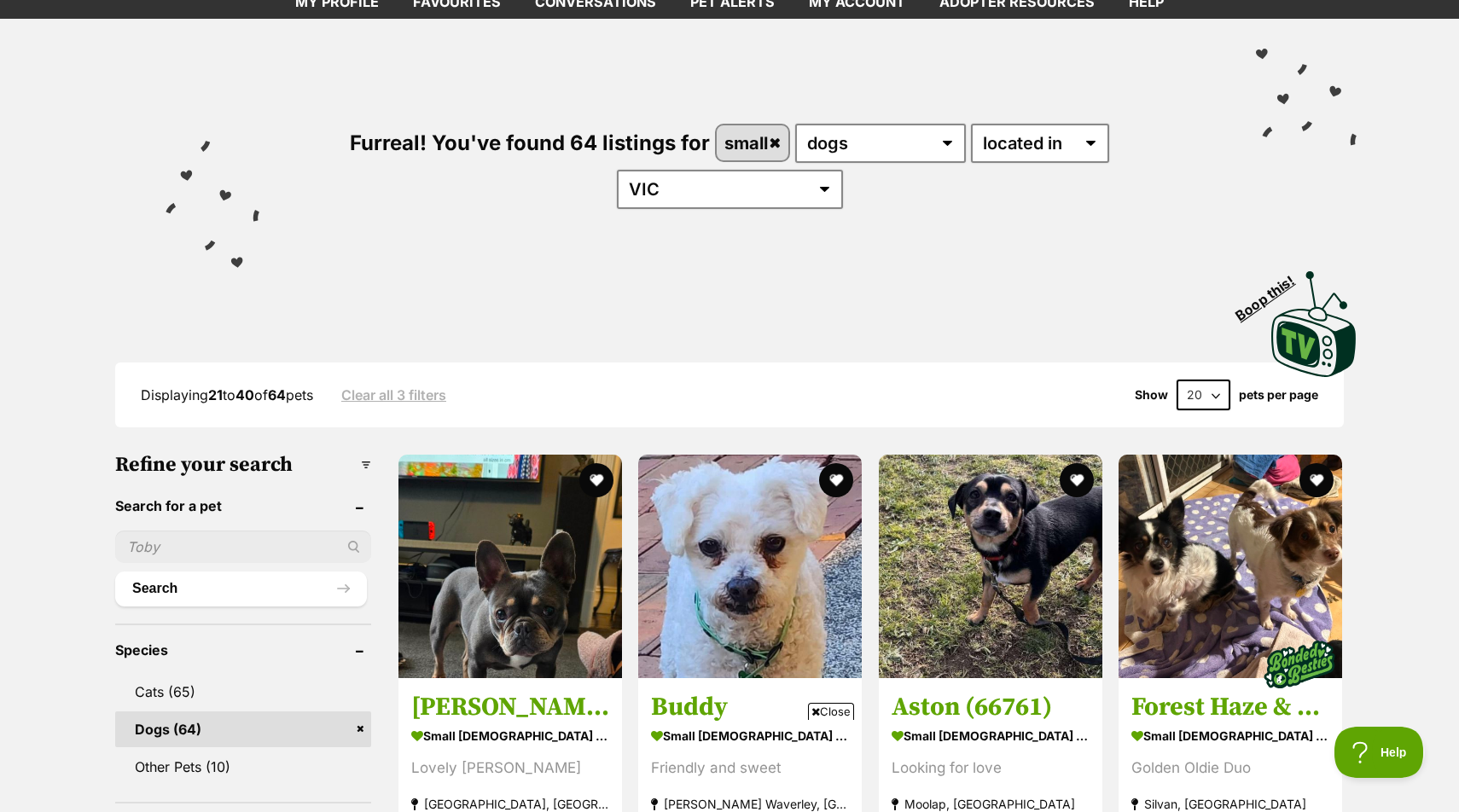
scroll to position [109, 0]
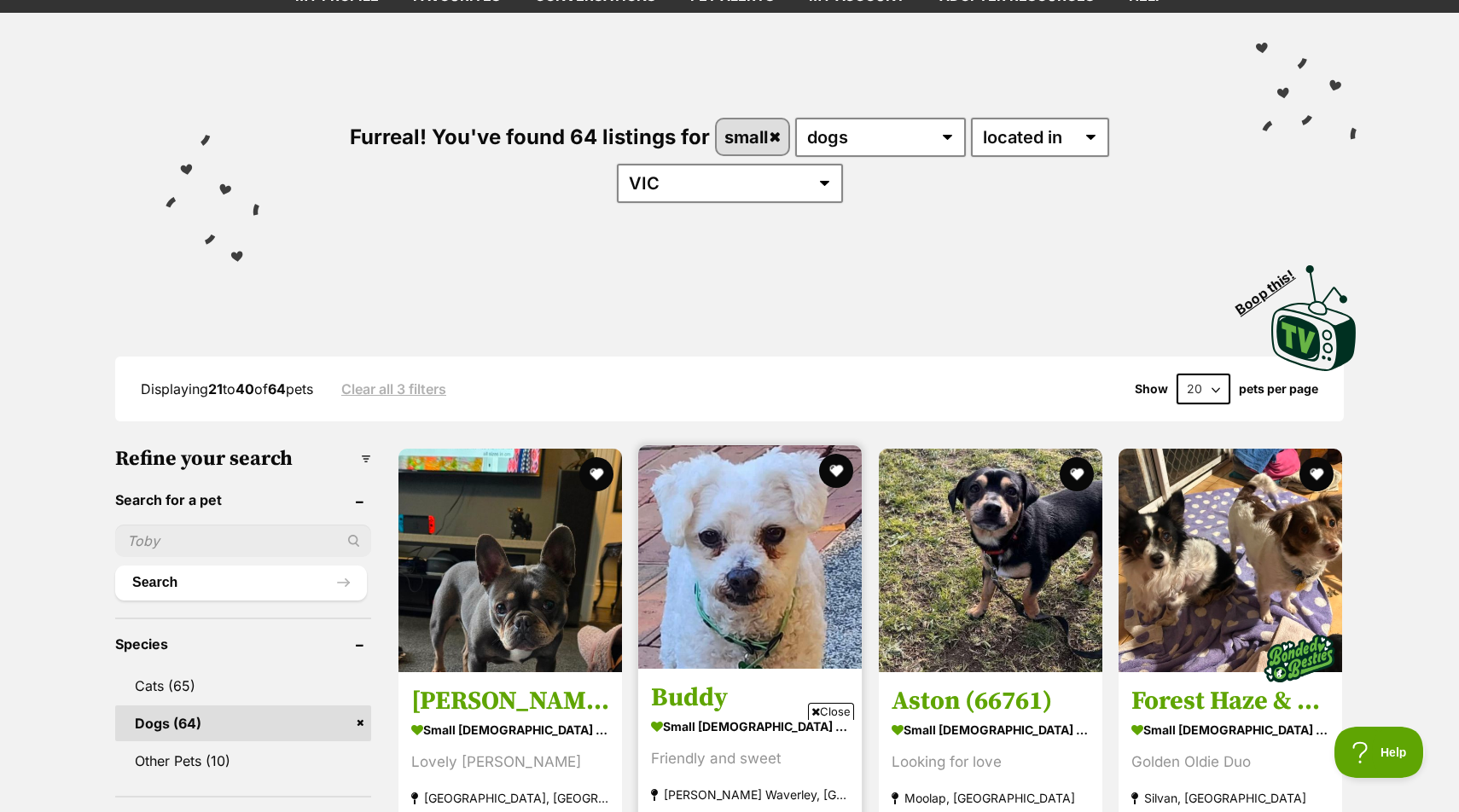
click at [799, 484] on img at bounding box center [749, 556] width 224 height 224
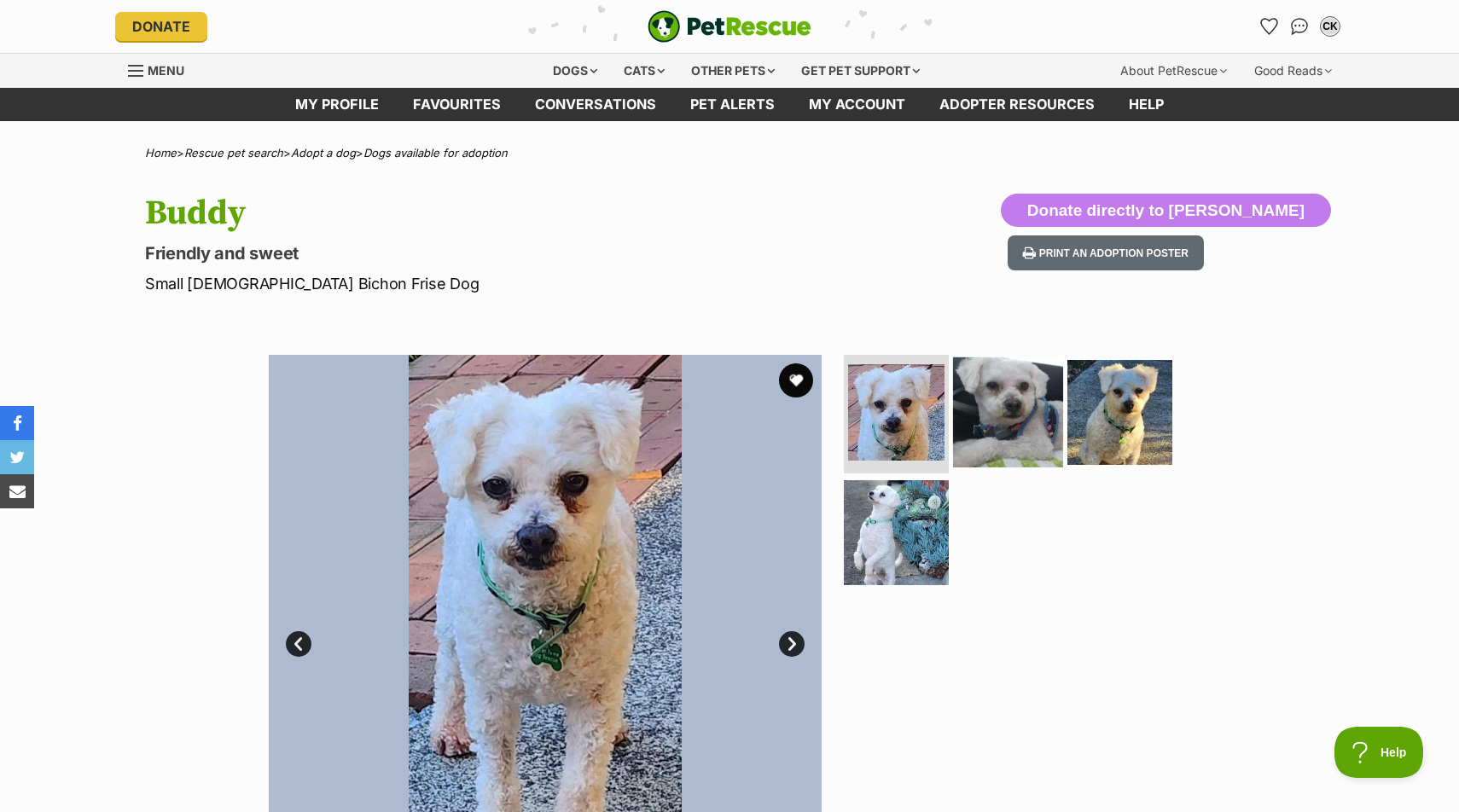
click at [1013, 374] on img at bounding box center [1008, 411] width 110 height 110
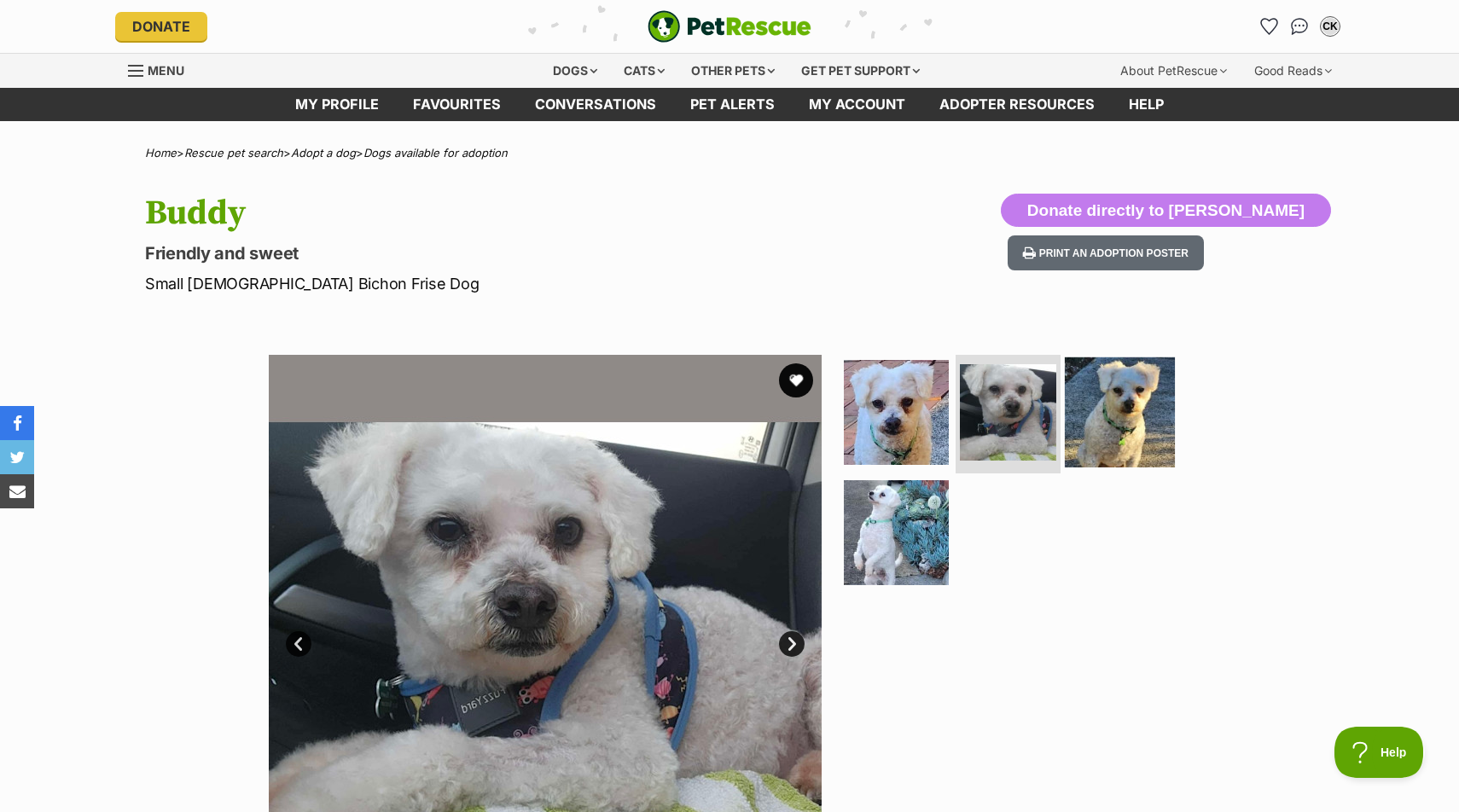
click at [1129, 400] on img at bounding box center [1119, 411] width 110 height 110
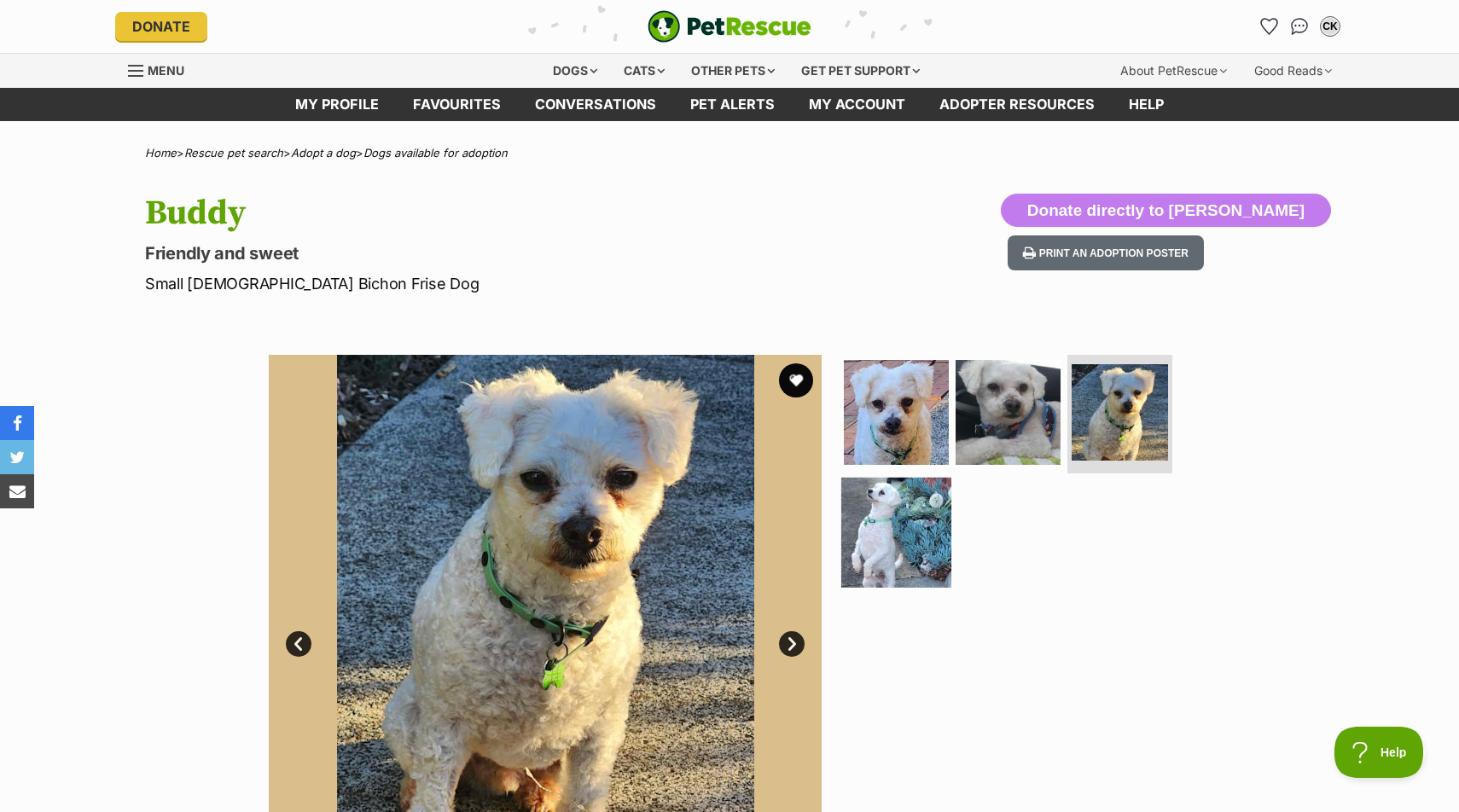
click at [924, 543] on img at bounding box center [895, 532] width 110 height 110
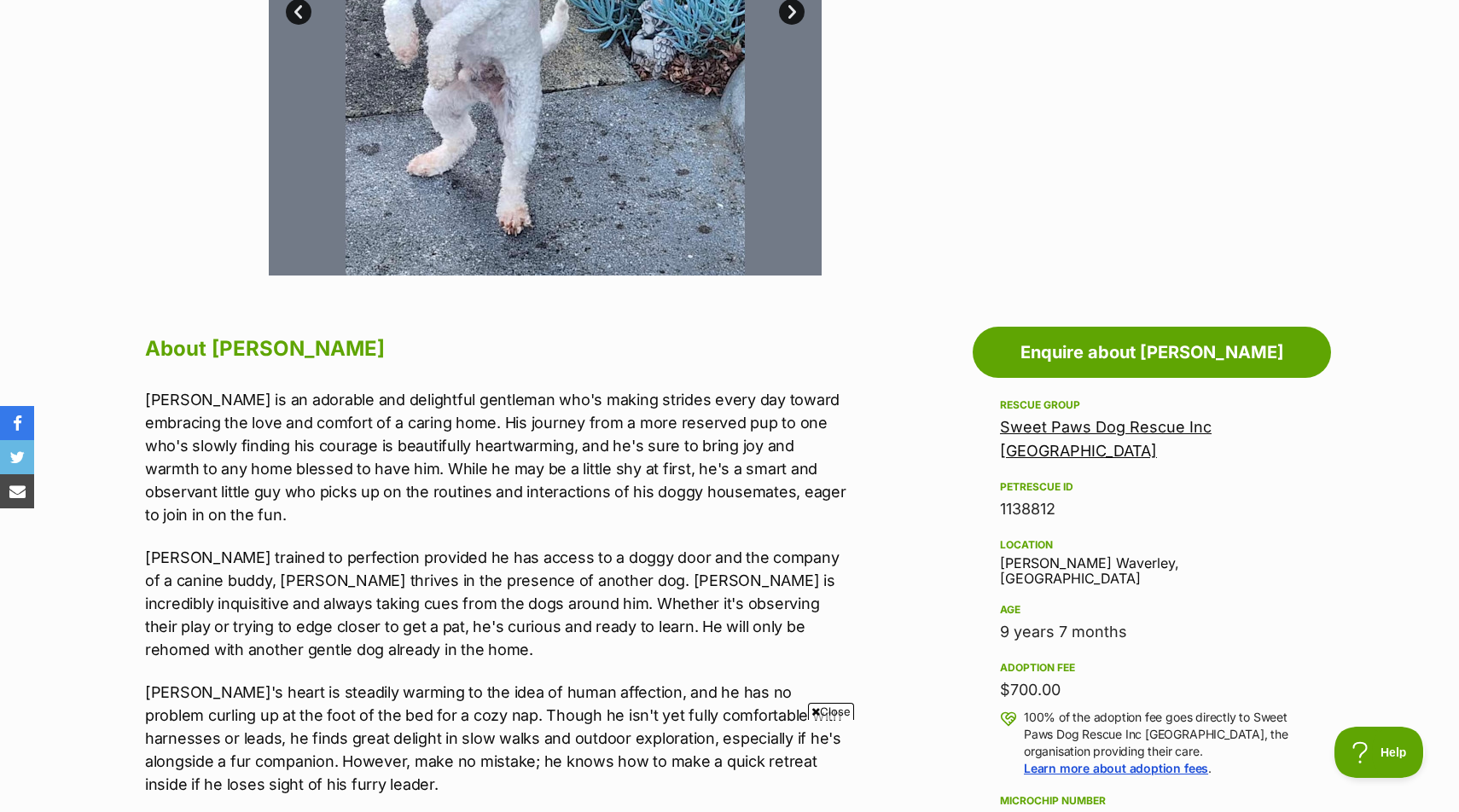
scroll to position [633, 0]
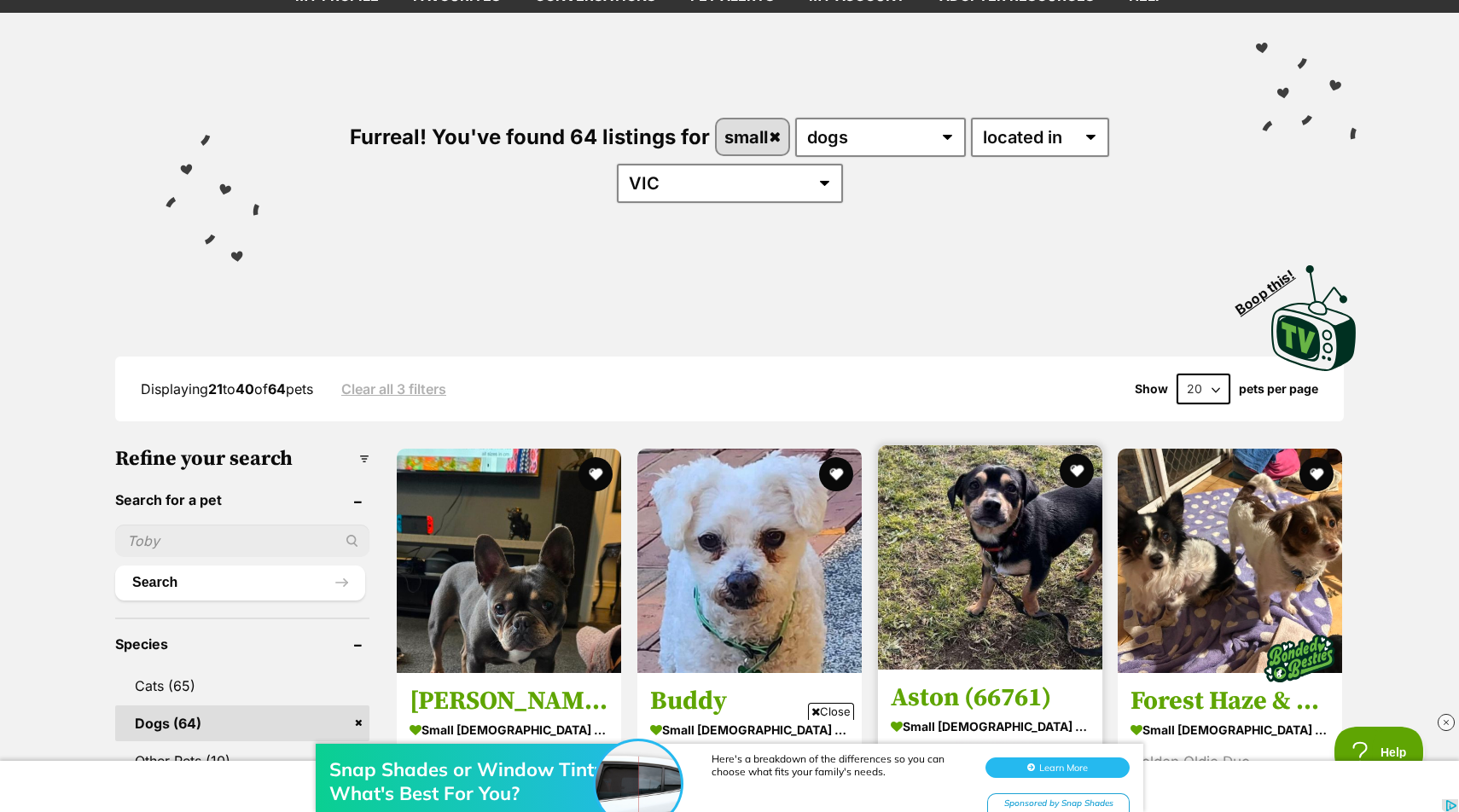
click at [984, 560] on img at bounding box center [990, 557] width 225 height 225
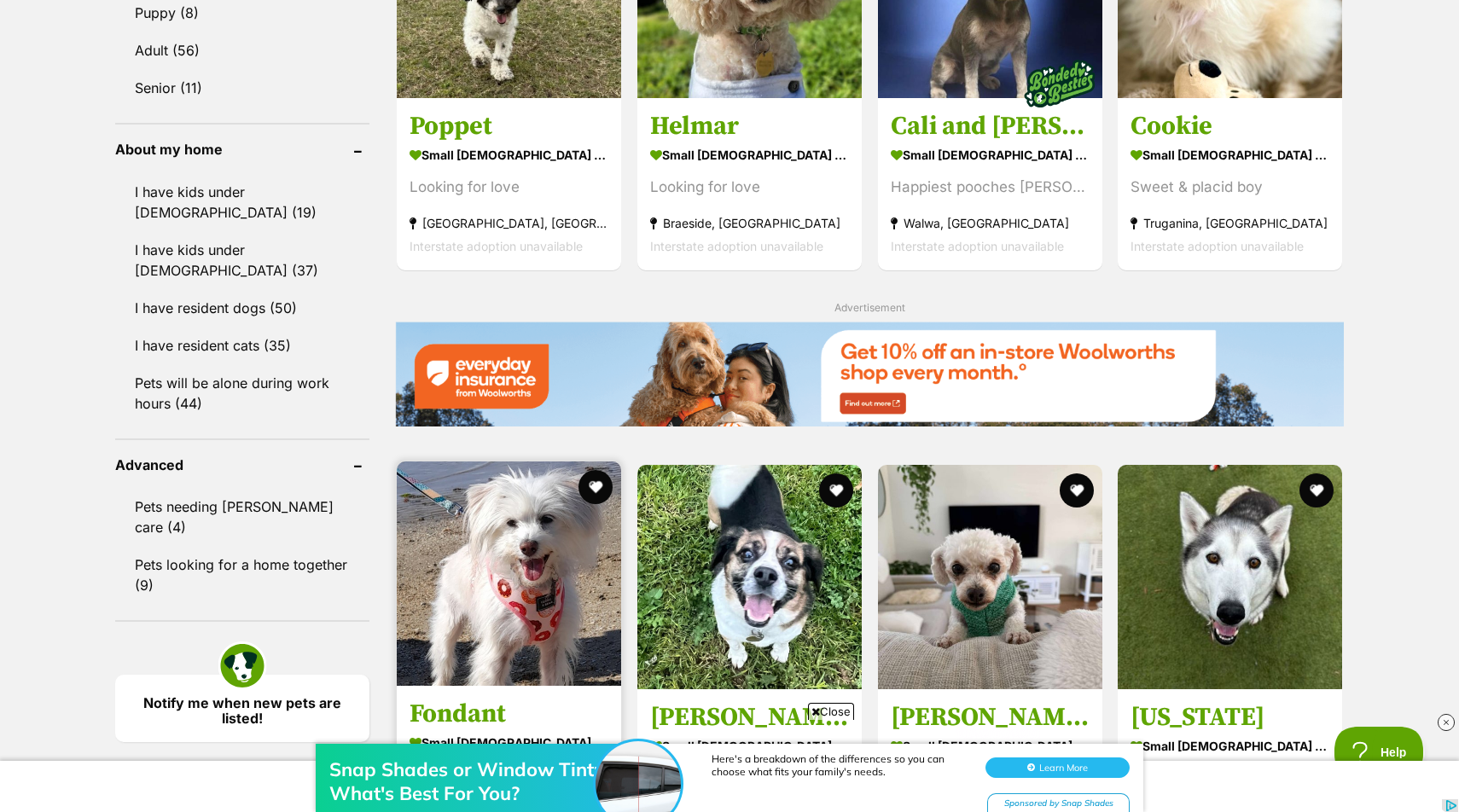
scroll to position [1806, 0]
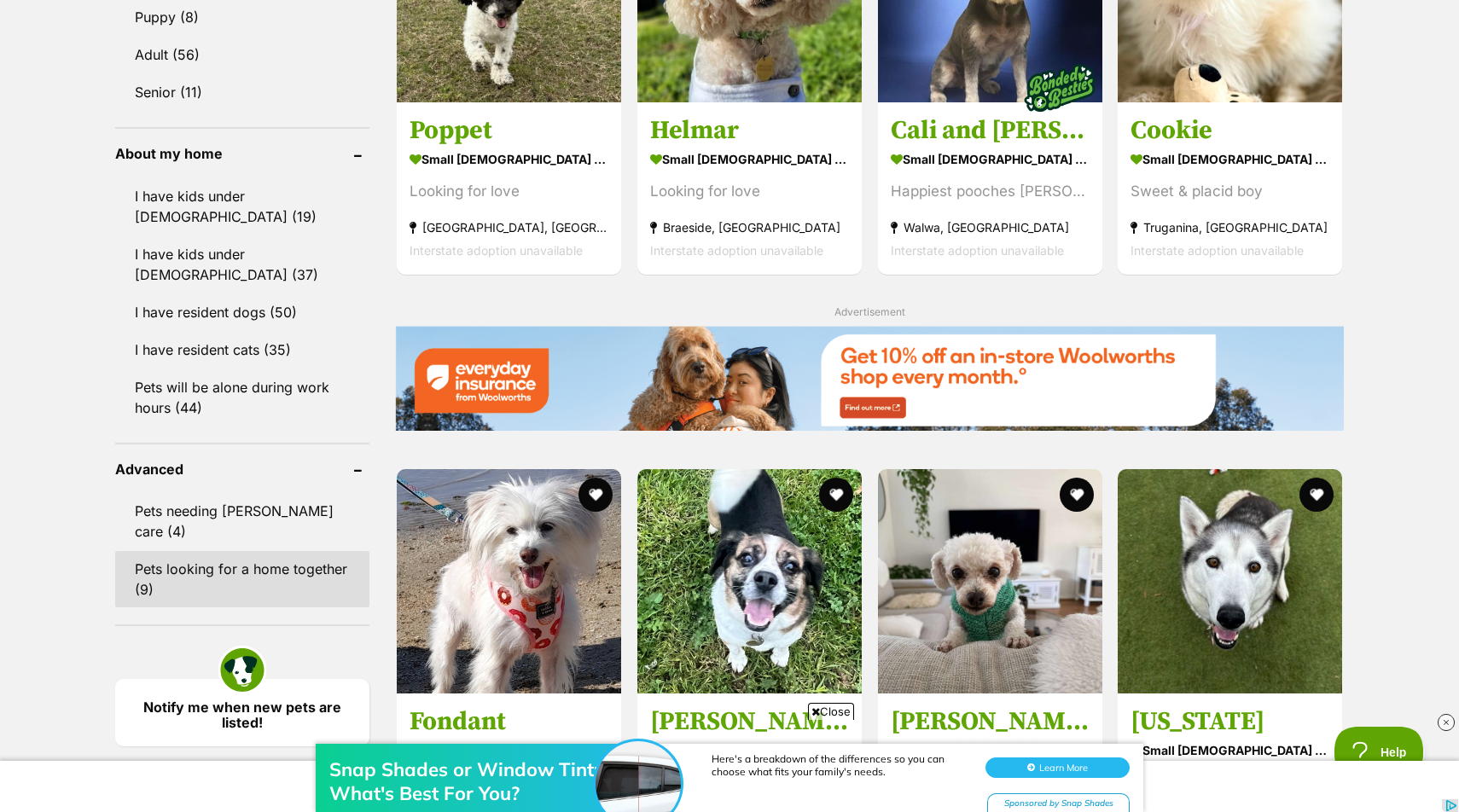
click at [303, 551] on link "Pets looking for a home together (9)" at bounding box center [242, 579] width 255 height 56
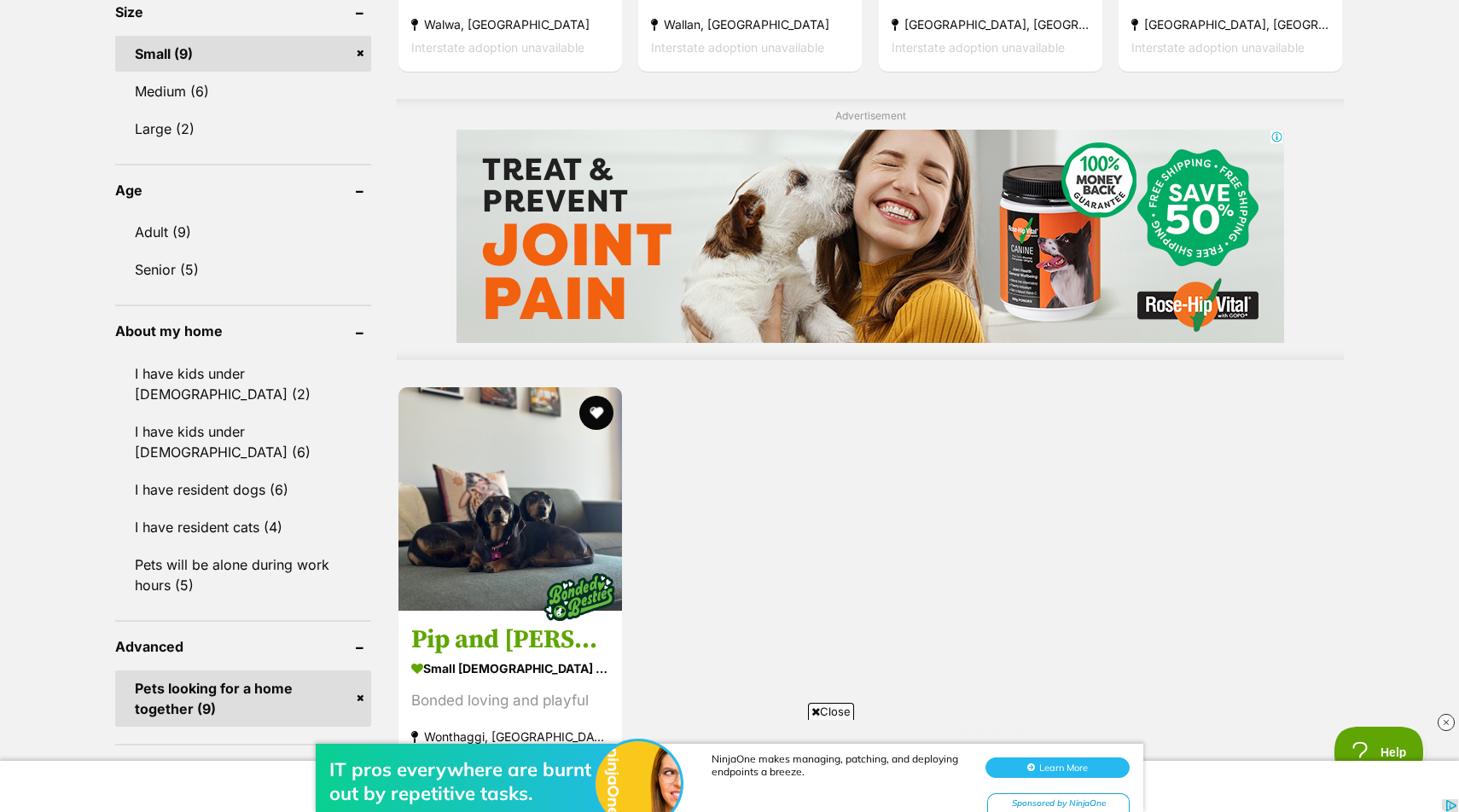
scroll to position [1405, 0]
click at [263, 227] on link "Adult (9)" at bounding box center [243, 231] width 256 height 36
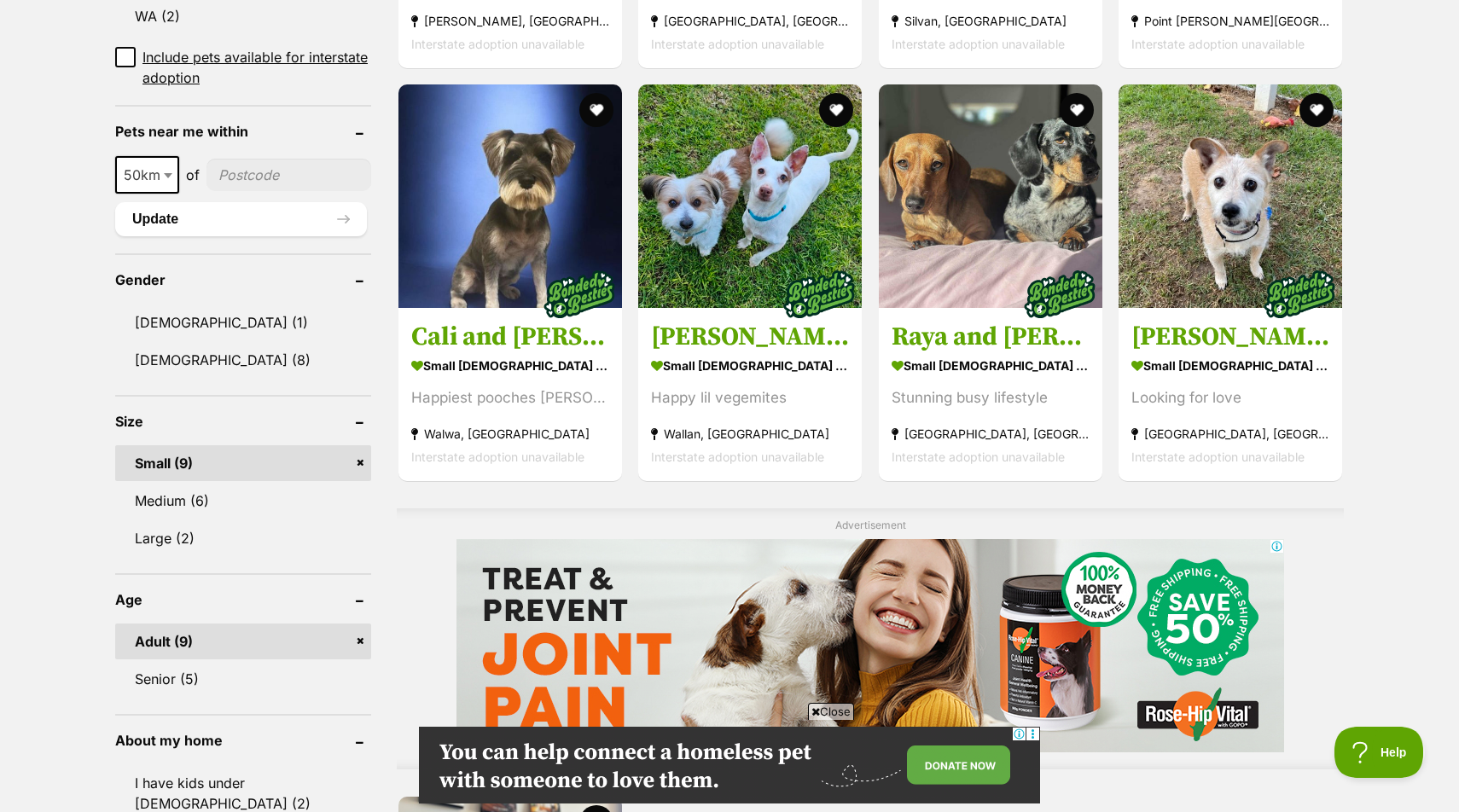
scroll to position [1010, 0]
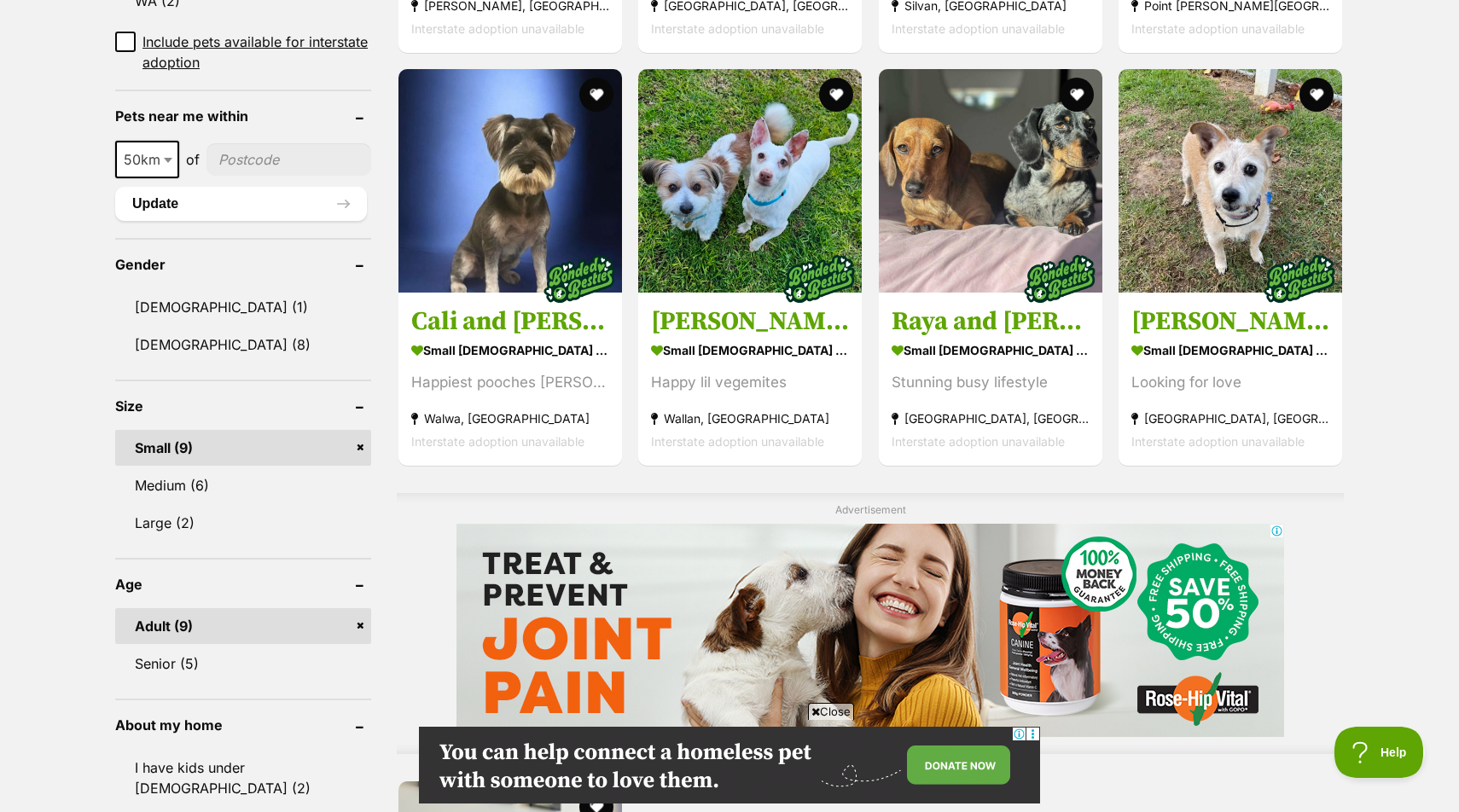
click at [356, 616] on link "Adult (9)" at bounding box center [243, 626] width 256 height 36
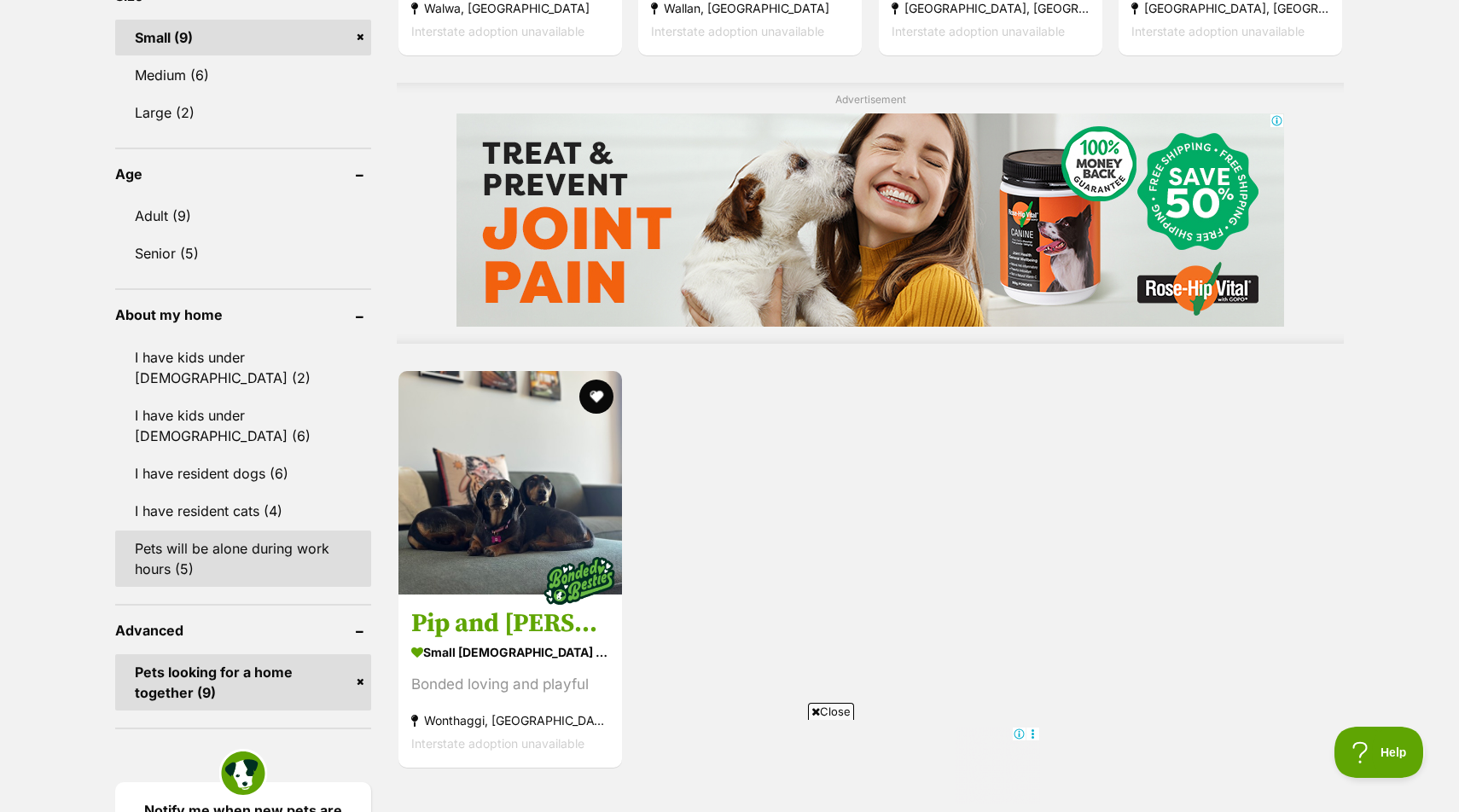
click at [292, 531] on link "Pets will be alone during work hours (5)" at bounding box center [243, 559] width 256 height 56
